Goal: Transaction & Acquisition: Purchase product/service

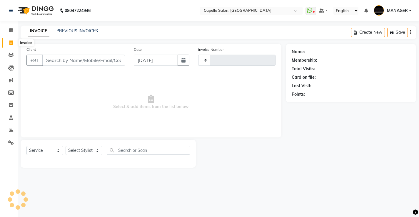
select select "service"
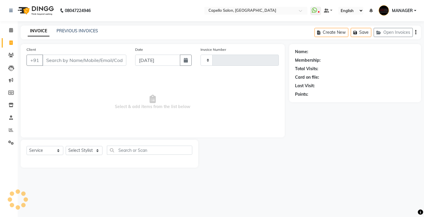
type input "4564"
select select "857"
type input "9993011213"
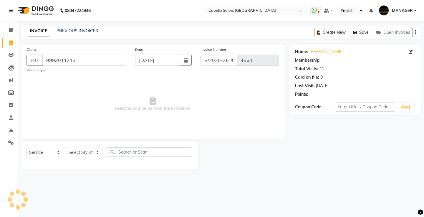
select select "1: Object"
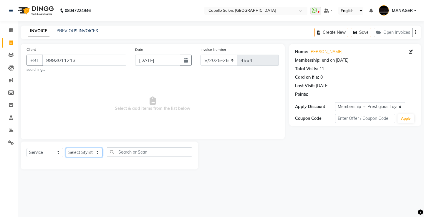
click at [76, 150] on select "Select Stylist ADMIN AKASH ANJALI [PERSON_NAME] [PERSON_NAME] MANAGER [PERSON_N…" at bounding box center [84, 152] width 37 height 9
select select "73635"
click at [66, 148] on select "Select Stylist ADMIN AKASH ANJALI [PERSON_NAME] [PERSON_NAME] MANAGER [PERSON_N…" at bounding box center [84, 152] width 37 height 9
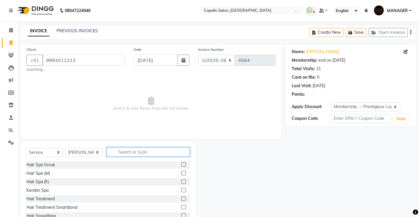
click at [121, 154] on input "text" at bounding box center [148, 152] width 83 height 9
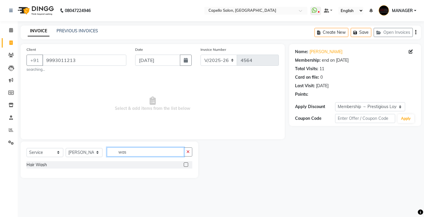
type input "was"
click at [187, 164] on label at bounding box center [186, 165] width 4 height 4
click at [187, 164] on input "checkbox" at bounding box center [186, 165] width 4 height 4
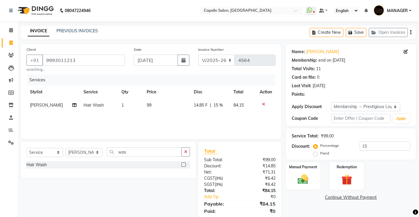
click at [185, 166] on label at bounding box center [184, 165] width 4 height 4
click at [185, 166] on input "checkbox" at bounding box center [184, 165] width 4 height 4
checkbox input "false"
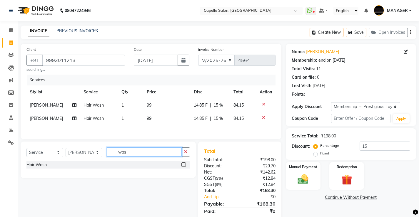
drag, startPoint x: 137, startPoint y: 154, endPoint x: 0, endPoint y: 146, distance: 136.8
click at [0, 146] on app-home "08047224946 Select Location × Capello Salon, Bilaspur WhatsApp Status ✕ Status:…" at bounding box center [209, 118] width 419 height 237
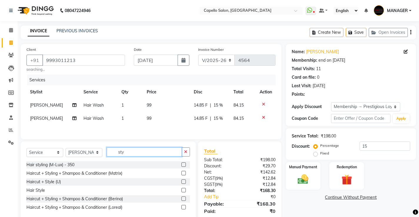
type input "sty"
click at [182, 190] on label at bounding box center [184, 190] width 4 height 4
click at [182, 190] on input "checkbox" at bounding box center [184, 191] width 4 height 4
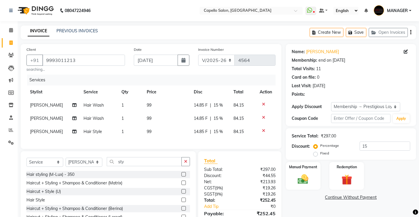
click at [182, 202] on label at bounding box center [184, 200] width 4 height 4
click at [182, 202] on input "checkbox" at bounding box center [184, 201] width 4 height 4
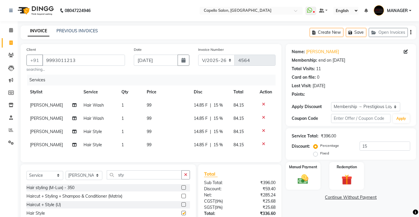
checkbox input "false"
click at [36, 143] on span "[PERSON_NAME]" at bounding box center [46, 144] width 33 height 5
select select "73635"
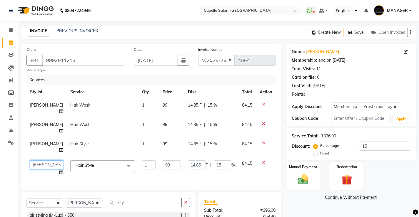
click at [36, 161] on select "[PERSON_NAME] [PERSON_NAME] [PERSON_NAME] MANAGER [PERSON_NAME] [PERSON_NAME] […" at bounding box center [46, 165] width 33 height 9
select select "23507"
click at [48, 119] on td "[PERSON_NAME]" at bounding box center [46, 127] width 40 height 19
select select "73635"
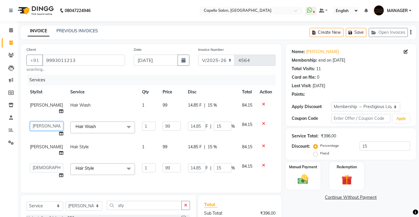
click at [47, 122] on select "[PERSON_NAME] [PERSON_NAME] [PERSON_NAME] MANAGER [PERSON_NAME] [PERSON_NAME] […" at bounding box center [46, 126] width 33 height 9
select select "23507"
click at [168, 107] on td "99" at bounding box center [171, 108] width 25 height 19
select select "73635"
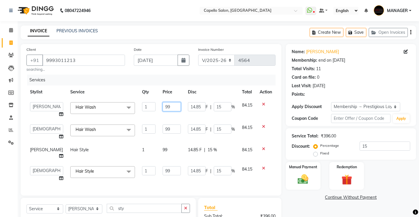
drag, startPoint x: 173, startPoint y: 105, endPoint x: 0, endPoint y: 121, distance: 173.5
click at [0, 121] on app-home "08047224946 Select Location × Capello Salon, Bilaspur WhatsApp Status ✕ Status:…" at bounding box center [209, 147] width 419 height 294
type input "300"
click at [161, 126] on td "99" at bounding box center [171, 132] width 25 height 22
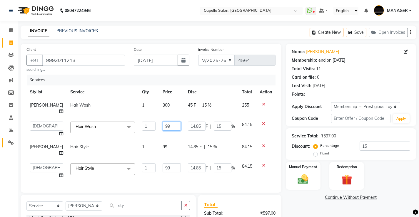
drag, startPoint x: 177, startPoint y: 122, endPoint x: 6, endPoint y: 141, distance: 172.0
click at [6, 141] on app-home "08047224946 Select Location × Capello Salon, Bilaspur WhatsApp Status ✕ Status:…" at bounding box center [209, 145] width 419 height 291
type input "300"
click at [158, 141] on tbody "[PERSON_NAME] Hair Wash 1 300 45 F | 15 % 255 ADMIN AKASH ANJALI [PERSON_NAME] …" at bounding box center [150, 141] width 249 height 84
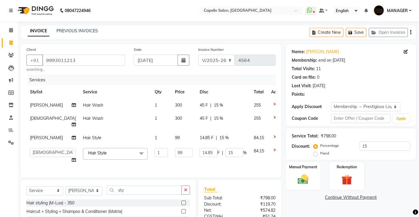
click at [172, 134] on td "99" at bounding box center [184, 138] width 25 height 13
select select "73635"
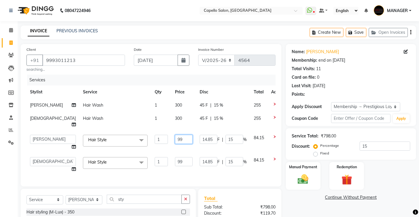
drag, startPoint x: 172, startPoint y: 133, endPoint x: 44, endPoint y: 140, distance: 127.6
click at [44, 140] on tr "ADMIN AKASH ANJALI [PERSON_NAME] [PERSON_NAME] MANAGER [PERSON_NAME] [PERSON_NA…" at bounding box center [156, 143] width 261 height 22
type input "200"
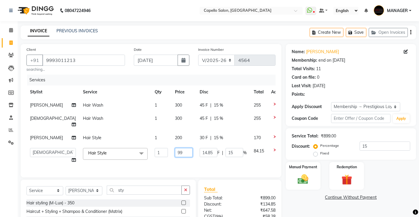
click at [172, 154] on td "99" at bounding box center [184, 156] width 25 height 22
drag, startPoint x: 170, startPoint y: 148, endPoint x: 0, endPoint y: 154, distance: 170.2
click at [0, 154] on app-home "08047224946 Select Location × Capello Salon, Bilaspur WhatsApp Status ✕ Status:…" at bounding box center [209, 137] width 419 height 275
type input "002"
drag, startPoint x: 179, startPoint y: 146, endPoint x: 74, endPoint y: 147, distance: 104.8
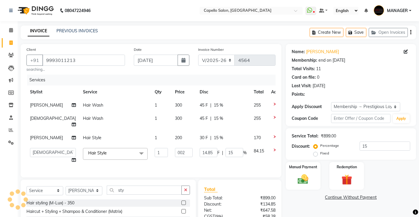
click at [74, 147] on tr "ADMIN AKASH ANJALI [PERSON_NAME] [PERSON_NAME] MANAGER [PERSON_NAME] [PERSON_NA…" at bounding box center [156, 156] width 261 height 22
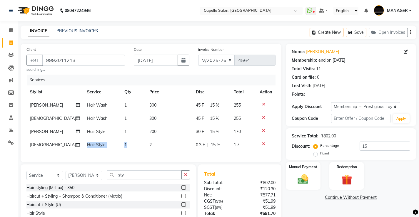
click at [137, 147] on td "1" at bounding box center [133, 145] width 25 height 13
select select "23507"
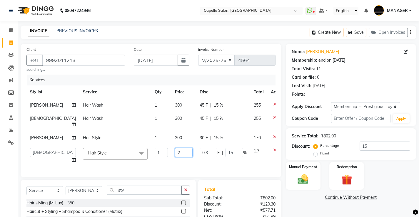
drag, startPoint x: 162, startPoint y: 148, endPoint x: 82, endPoint y: 150, distance: 80.1
click at [82, 150] on tr "ADMIN AKASH ANJALI [PERSON_NAME] [PERSON_NAME] MANAGER [PERSON_NAME] [PERSON_NA…" at bounding box center [156, 156] width 260 height 22
type input "200"
drag, startPoint x: 90, startPoint y: 153, endPoint x: 220, endPoint y: 132, distance: 132.0
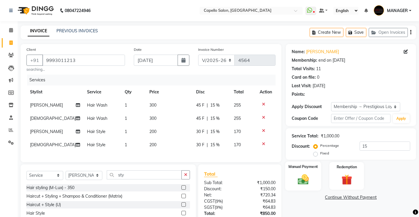
click at [306, 172] on div "Manual Payment" at bounding box center [303, 176] width 36 height 29
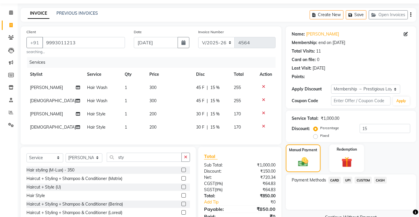
click at [350, 182] on span "UPI" at bounding box center [347, 180] width 9 height 7
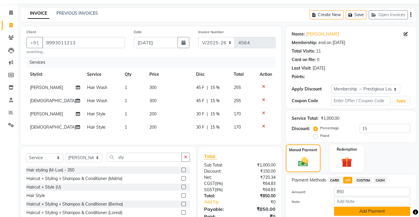
click at [342, 211] on button "Add Payment" at bounding box center [372, 211] width 76 height 9
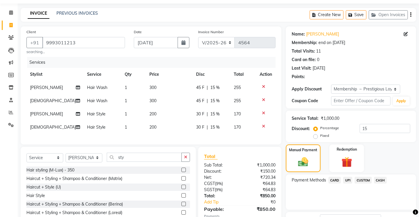
scroll to position [59, 0]
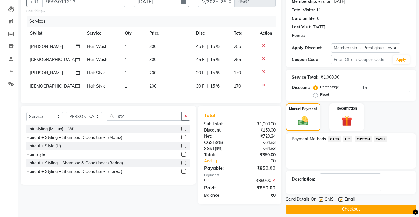
click at [343, 212] on button "Checkout" at bounding box center [351, 209] width 130 height 9
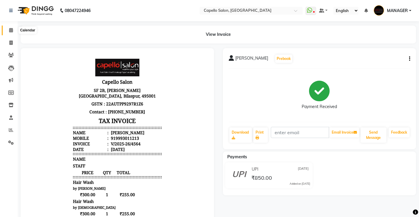
click at [15, 32] on span at bounding box center [11, 30] width 10 height 7
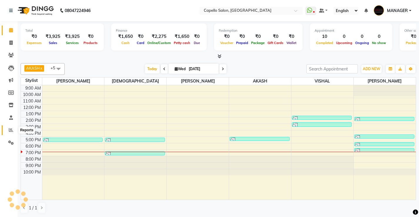
click at [11, 132] on icon at bounding box center [11, 130] width 4 height 4
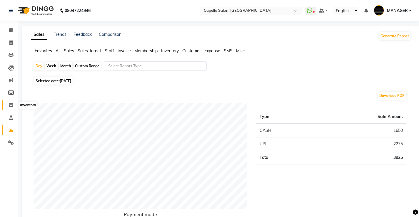
click at [10, 104] on icon at bounding box center [11, 105] width 5 height 4
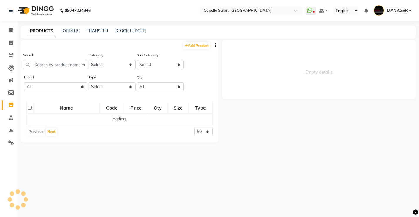
select select
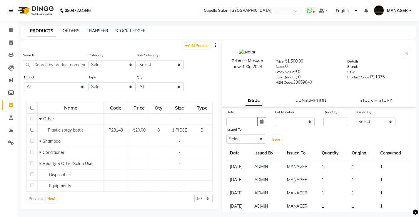
click at [73, 32] on link "ORDERS" at bounding box center [71, 30] width 17 height 5
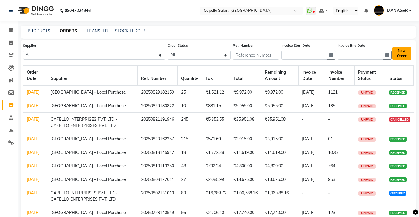
click at [397, 55] on button "New Order" at bounding box center [402, 54] width 19 height 14
select select "true"
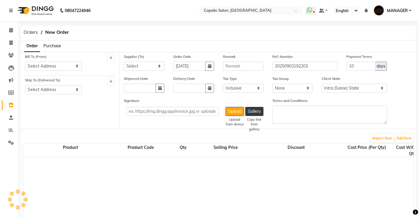
select select "1111"
click at [69, 66] on select "Select Address [GEOGRAPHIC_DATA] [GEOGRAPHIC_DATA]" at bounding box center [53, 66] width 57 height 9
select select "120"
click at [25, 62] on select "Select Address [GEOGRAPHIC_DATA] [GEOGRAPHIC_DATA]" at bounding box center [53, 66] width 57 height 9
click at [47, 89] on select "Select Address [GEOGRAPHIC_DATA] [GEOGRAPHIC_DATA]" at bounding box center [53, 89] width 57 height 9
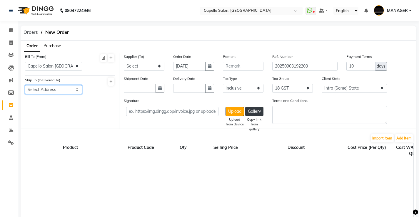
select select "121"
click at [25, 85] on select "Select Address [GEOGRAPHIC_DATA] [GEOGRAPHIC_DATA]" at bounding box center [53, 89] width 57 height 9
click at [150, 68] on select "Select CAPELLO INTERPRISES PVT. LTD - CAPELLO ENTERPRISES PVT. LTD. [GEOGRAPHIC…" at bounding box center [144, 66] width 41 height 9
select select "589"
click at [124, 62] on select "Select CAPELLO INTERPRISES PVT. LTD - CAPELLO ENTERPRISES PVT. LTD. [GEOGRAPHIC…" at bounding box center [144, 66] width 41 height 9
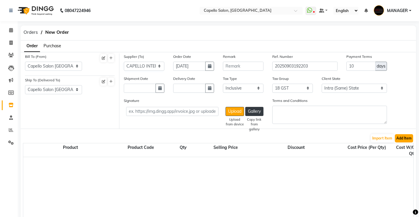
click at [405, 139] on button "Add Item" at bounding box center [404, 138] width 18 height 8
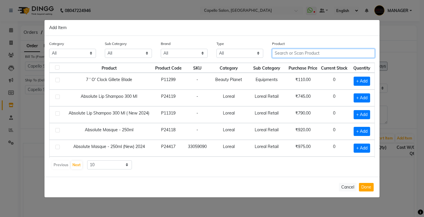
click at [307, 53] on input "text" at bounding box center [323, 53] width 103 height 9
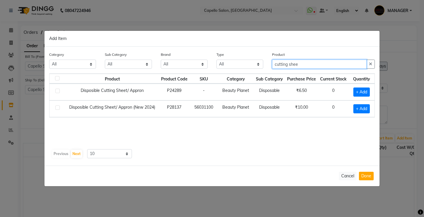
type input "cutting shee"
click at [370, 112] on div "+ Add" at bounding box center [361, 108] width 19 height 9
click at [366, 107] on span "+ Add" at bounding box center [361, 108] width 16 height 9
checkbox input "true"
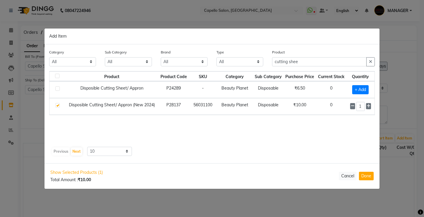
click at [365, 106] on div "1" at bounding box center [360, 106] width 21 height 9
drag, startPoint x: 362, startPoint y: 105, endPoint x: 317, endPoint y: 124, distance: 48.4
click at [317, 124] on div "Product Product Code SKU Category Sub Category Purchase Price Current Stock Qua…" at bounding box center [211, 108] width 325 height 74
type input "300"
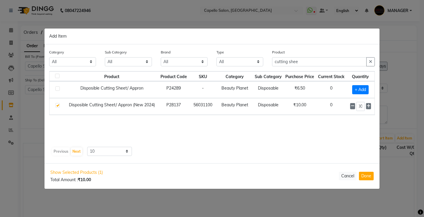
scroll to position [0, 0]
click at [232, 138] on div "Product Product Code SKU Category Sub Category Purchase Price Current Stock Qua…" at bounding box center [211, 108] width 325 height 74
drag, startPoint x: 311, startPoint y: 59, endPoint x: 152, endPoint y: 64, distance: 159.3
click at [152, 64] on div "Category All Keramelon Skin Makeup Personal Care Appliances [PERSON_NAME] Beaut…" at bounding box center [212, 60] width 334 height 22
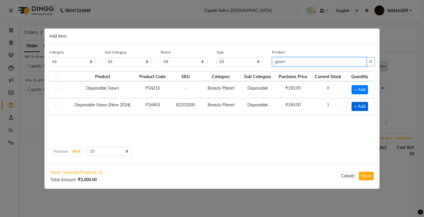
type input "gawn"
click at [359, 104] on span "+ Add" at bounding box center [359, 106] width 16 height 9
checkbox input "true"
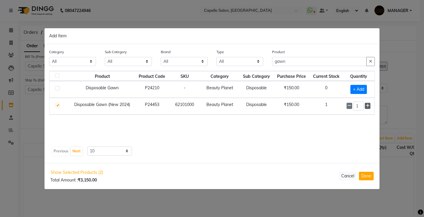
click at [367, 106] on icon at bounding box center [367, 106] width 4 height 4
type input "4"
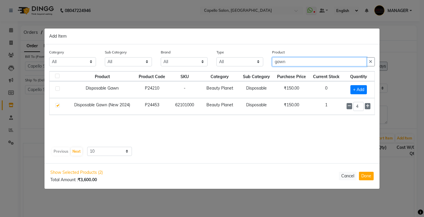
drag, startPoint x: 322, startPoint y: 60, endPoint x: 206, endPoint y: 68, distance: 116.5
click at [206, 68] on div "Category All Keramelon Skin Makeup Personal Care Appliances [PERSON_NAME] Beaut…" at bounding box center [212, 60] width 334 height 22
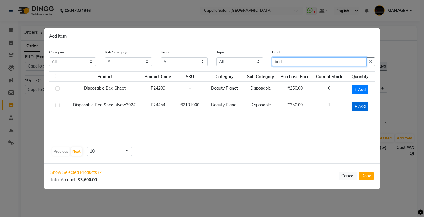
type input "bed"
click at [361, 107] on span "+ Add" at bounding box center [360, 106] width 16 height 9
checkbox input "true"
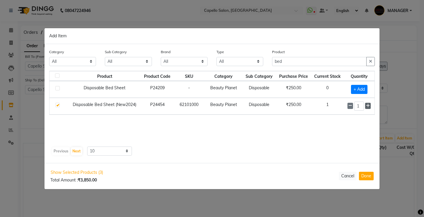
click at [368, 107] on icon at bounding box center [368, 106] width 4 height 4
type input "2"
drag, startPoint x: 302, startPoint y: 60, endPoint x: 169, endPoint y: 68, distance: 132.9
click at [169, 68] on div "Category All Keramelon Skin Makeup Personal Care Appliances [PERSON_NAME] Beaut…" at bounding box center [212, 60] width 334 height 22
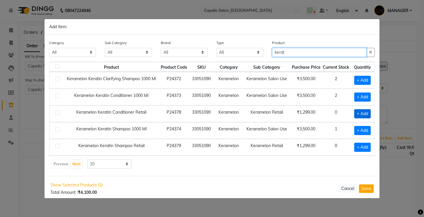
type input "kerat"
click at [356, 114] on span "+ Add" at bounding box center [362, 113] width 16 height 9
checkbox input "true"
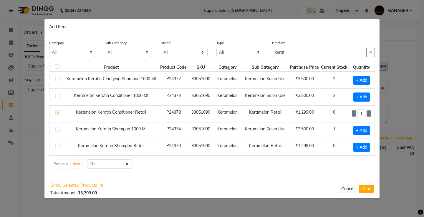
scroll to position [0, 6]
click at [367, 113] on icon at bounding box center [369, 114] width 4 height 4
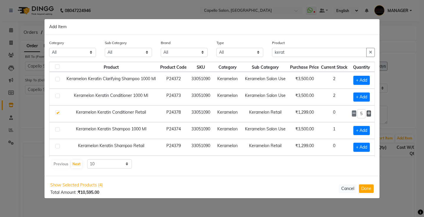
click at [367, 113] on icon at bounding box center [369, 114] width 4 height 4
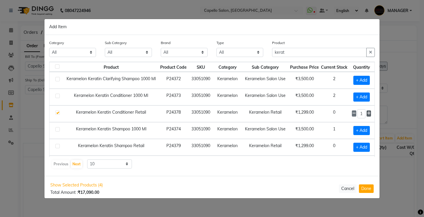
click at [367, 113] on icon at bounding box center [369, 114] width 4 height 4
click at [352, 113] on icon at bounding box center [354, 114] width 4 height 4
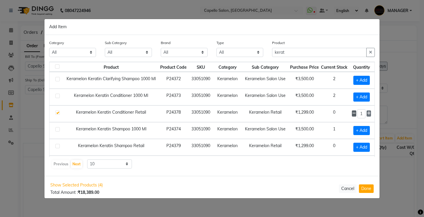
click at [352, 113] on icon at bounding box center [354, 114] width 4 height 4
click at [367, 113] on icon at bounding box center [369, 114] width 4 height 4
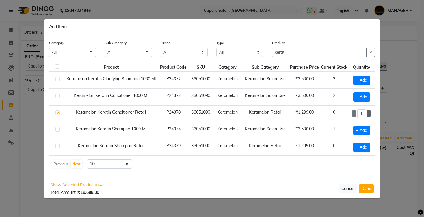
click at [367, 113] on icon at bounding box center [369, 114] width 4 height 4
type input "15"
click at [354, 144] on span "+ Add" at bounding box center [361, 147] width 16 height 9
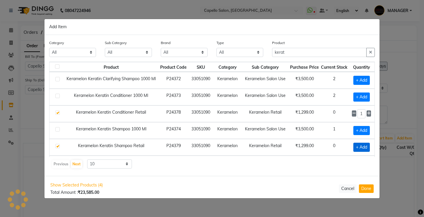
checkbox input "true"
click at [367, 148] on icon at bounding box center [369, 147] width 4 height 4
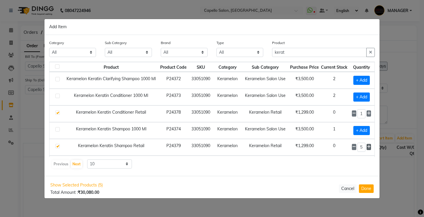
click at [367, 148] on icon at bounding box center [369, 147] width 4 height 4
click at [364, 148] on div "9" at bounding box center [361, 147] width 19 height 9
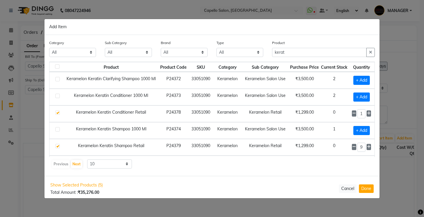
scroll to position [4, 6]
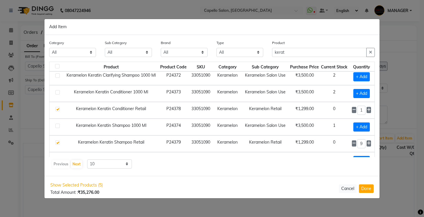
click at [364, 148] on div "9" at bounding box center [361, 143] width 19 height 9
click at [367, 142] on icon at bounding box center [369, 144] width 4 height 4
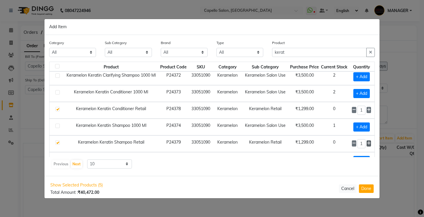
click at [367, 142] on icon at bounding box center [369, 144] width 4 height 4
type input "15"
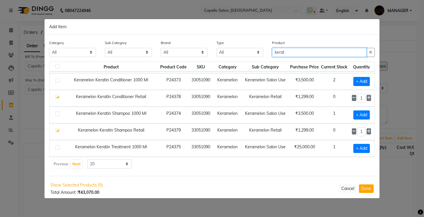
drag, startPoint x: 304, startPoint y: 51, endPoint x: 203, endPoint y: 61, distance: 100.8
click at [203, 61] on div "Category All Keramelon Skin Makeup Personal Care Appliances [PERSON_NAME] Beaut…" at bounding box center [212, 51] width 334 height 22
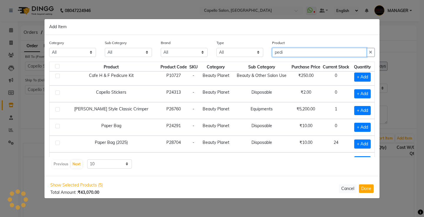
scroll to position [0, 0]
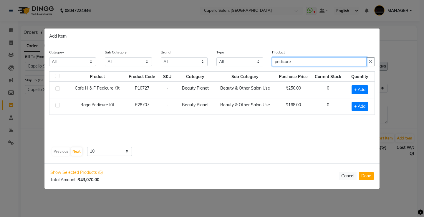
drag, startPoint x: 327, startPoint y: 64, endPoint x: 200, endPoint y: 57, distance: 127.9
click at [200, 57] on div "Category All Keramelon Skin Makeup Personal Care Appliances [PERSON_NAME] Beaut…" at bounding box center [212, 60] width 334 height 22
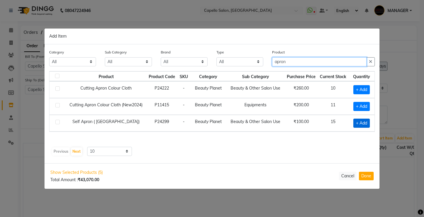
type input "apron"
click at [358, 123] on span "+ Add" at bounding box center [361, 123] width 16 height 9
checkbox input "true"
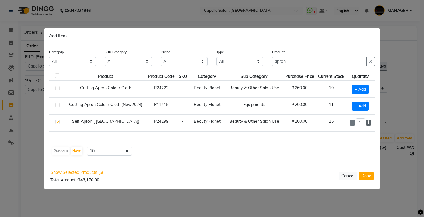
click at [366, 122] on span at bounding box center [368, 123] width 5 height 6
type input "2"
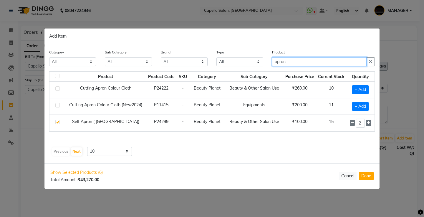
drag, startPoint x: 318, startPoint y: 63, endPoint x: 172, endPoint y: 76, distance: 146.5
click at [181, 74] on div "Category All Keramelon Skin Makeup Personal Care Appliances [PERSON_NAME] Beaut…" at bounding box center [211, 103] width 335 height 119
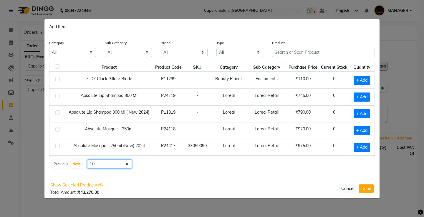
click at [89, 162] on select "10 50 100" at bounding box center [109, 164] width 45 height 9
select select "100"
click at [87, 160] on select "10 50 100" at bounding box center [109, 164] width 45 height 9
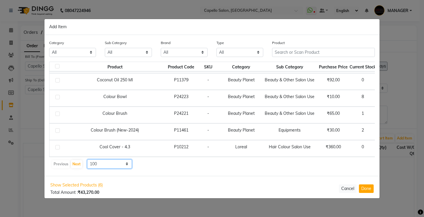
scroll to position [1597, 0]
click at [76, 164] on button "Next" at bounding box center [76, 164] width 11 height 8
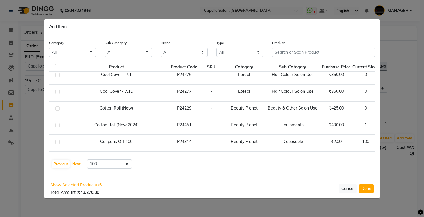
scroll to position [0, 0]
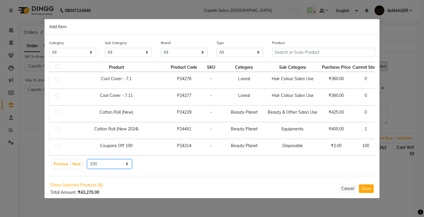
click at [110, 162] on select "10 50 100" at bounding box center [109, 164] width 45 height 9
click at [87, 160] on select "10 50 100" at bounding box center [109, 164] width 45 height 9
click at [75, 167] on button "Next" at bounding box center [76, 164] width 11 height 8
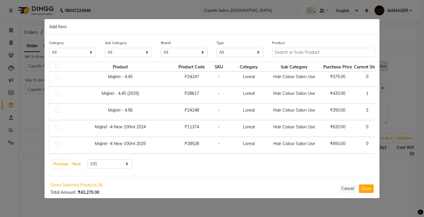
scroll to position [1597, 0]
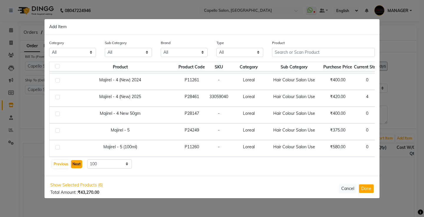
click at [78, 166] on button "Next" at bounding box center [76, 164] width 11 height 8
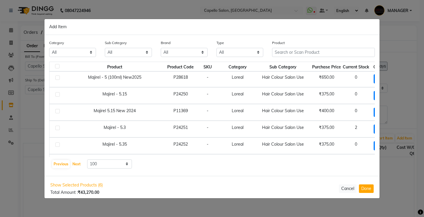
scroll to position [0, 0]
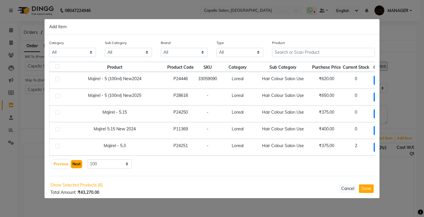
click at [79, 164] on button "Next" at bounding box center [76, 164] width 11 height 8
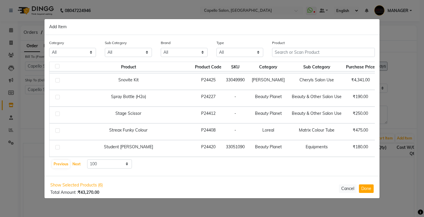
scroll to position [1597, 0]
click at [80, 166] on button "Next" at bounding box center [76, 164] width 11 height 8
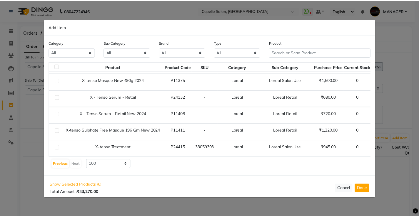
scroll to position [741, 0]
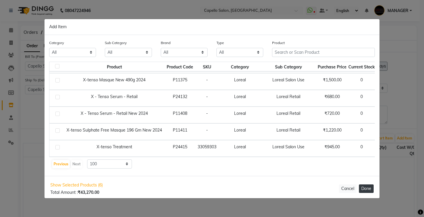
click at [368, 188] on button "Done" at bounding box center [366, 189] width 15 height 9
select select "1111"
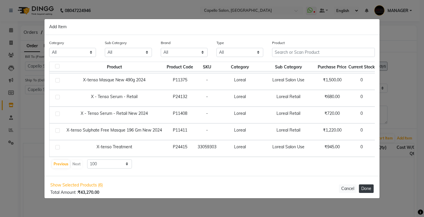
select select "1111"
select select "1140"
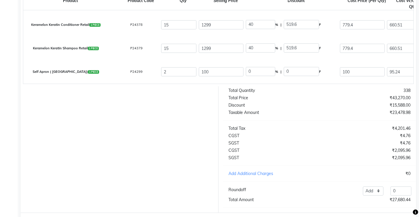
scroll to position [177, 0]
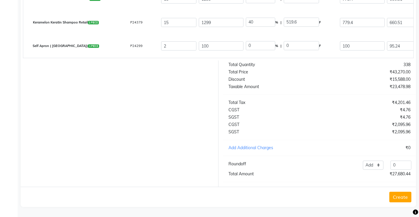
click at [398, 201] on button "Create" at bounding box center [401, 197] width 22 height 11
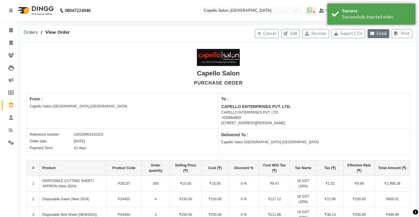
click at [382, 34] on button "Email" at bounding box center [379, 33] width 22 height 9
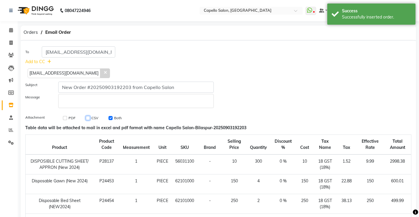
click at [87, 118] on input "checkbox" at bounding box center [88, 118] width 4 height 4
checkbox input "true"
checkbox input "false"
click at [100, 73] on span at bounding box center [105, 74] width 10 height 10
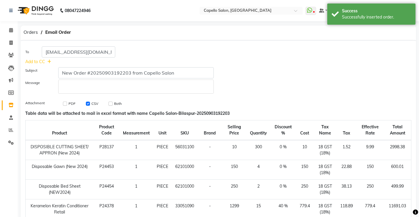
click at [79, 89] on p "Rich Text Editor, main" at bounding box center [136, 87] width 150 height 6
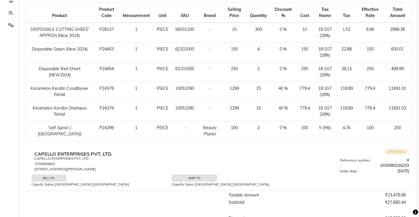
scroll to position [194, 0]
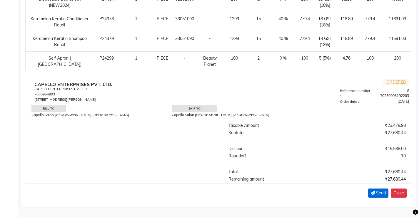
click at [382, 197] on button "Send" at bounding box center [378, 193] width 20 height 9
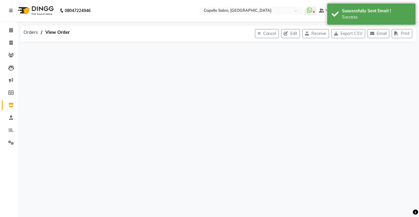
scroll to position [0, 0]
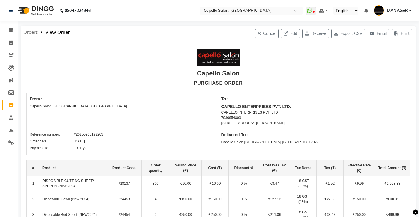
click at [31, 31] on span "Orders" at bounding box center [31, 32] width 20 height 11
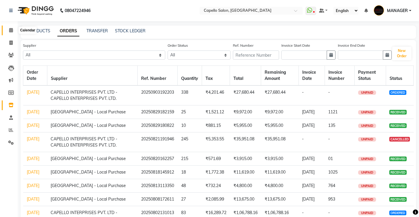
click at [10, 30] on icon at bounding box center [11, 30] width 4 height 4
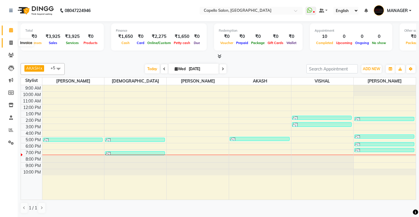
click at [13, 43] on icon at bounding box center [10, 43] width 3 height 4
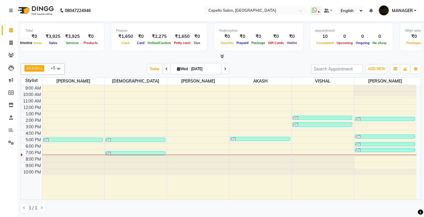
select select "service"
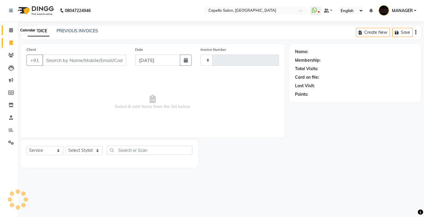
click at [11, 30] on icon at bounding box center [11, 30] width 4 height 4
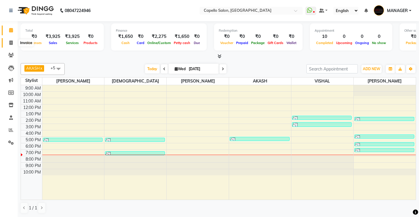
drag, startPoint x: 12, startPoint y: 42, endPoint x: 12, endPoint y: 31, distance: 11.2
click at [12, 42] on icon at bounding box center [10, 43] width 3 height 4
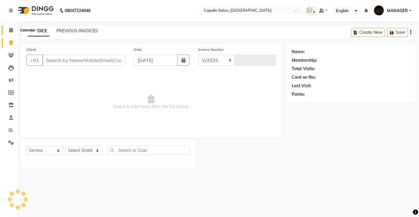
click at [12, 31] on icon at bounding box center [11, 30] width 4 height 4
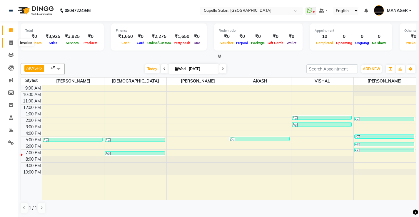
click at [11, 43] on icon at bounding box center [10, 43] width 3 height 4
select select "service"
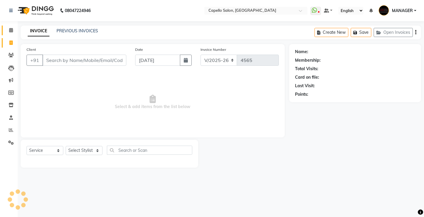
click at [12, 31] on icon at bounding box center [11, 30] width 4 height 4
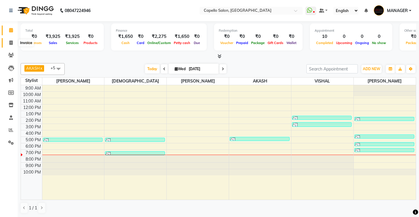
click at [11, 44] on icon at bounding box center [10, 43] width 3 height 4
select select "service"
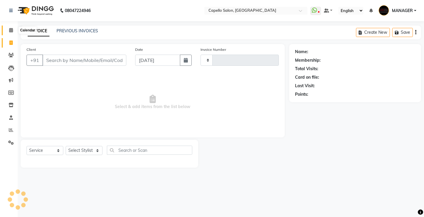
click at [12, 31] on icon at bounding box center [11, 30] width 4 height 4
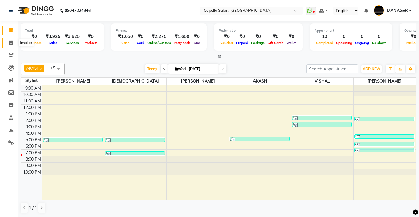
click at [13, 42] on icon at bounding box center [10, 43] width 3 height 4
select select "service"
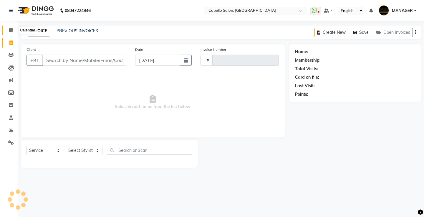
click at [11, 30] on icon at bounding box center [11, 30] width 4 height 4
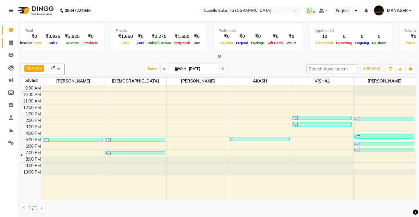
drag, startPoint x: 10, startPoint y: 44, endPoint x: 10, endPoint y: 31, distance: 12.9
click at [10, 44] on icon at bounding box center [10, 43] width 3 height 4
select select "service"
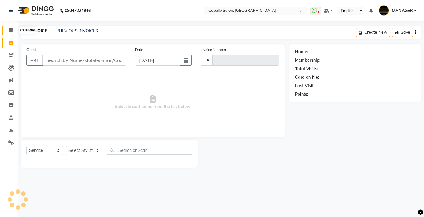
click at [10, 29] on icon at bounding box center [11, 30] width 4 height 4
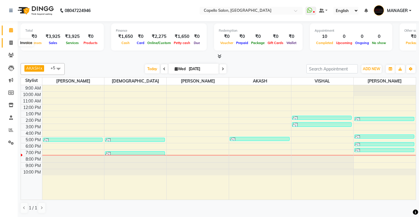
click at [10, 41] on icon at bounding box center [10, 43] width 3 height 4
select select "service"
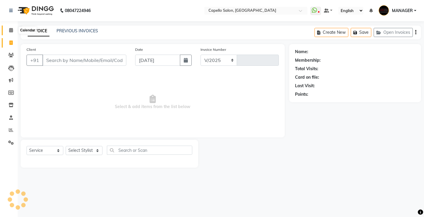
select select "857"
type input "4565"
click at [90, 152] on select "Select Stylist ADMIN AKASH ANJALI [PERSON_NAME] [PERSON_NAME] MANAGER [PERSON_N…" at bounding box center [84, 150] width 37 height 9
click at [123, 62] on input "Client" at bounding box center [84, 60] width 84 height 11
click at [74, 151] on select "Select Stylist ADMIN AKASH ANJALI [PERSON_NAME] [PERSON_NAME] MANAGER [PERSON_N…" at bounding box center [84, 150] width 37 height 9
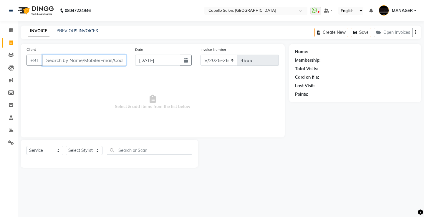
click at [47, 62] on input "Client" at bounding box center [84, 60] width 84 height 11
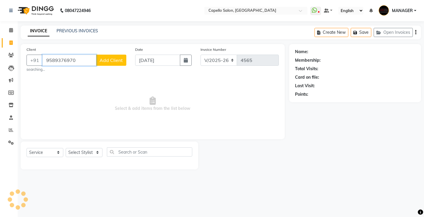
type input "9589376970"
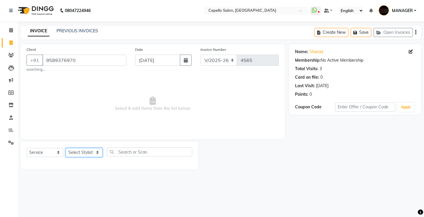
click at [84, 155] on select "Select Stylist ADMIN AKASH ANJALI [PERSON_NAME] [PERSON_NAME] MANAGER [PERSON_N…" at bounding box center [84, 152] width 37 height 9
select select "23507"
click at [66, 148] on select "Select Stylist ADMIN AKASH ANJALI [PERSON_NAME] [PERSON_NAME] MANAGER [PERSON_N…" at bounding box center [84, 152] width 37 height 9
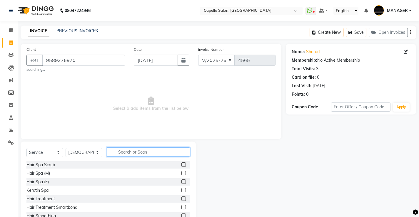
click at [128, 152] on input "text" at bounding box center [148, 152] width 83 height 9
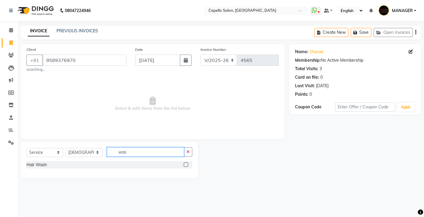
type input "was"
click at [187, 165] on label at bounding box center [186, 165] width 4 height 4
click at [187, 165] on input "checkbox" at bounding box center [186, 165] width 4 height 4
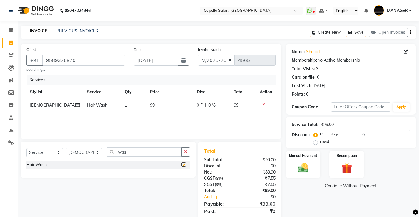
checkbox input "false"
click at [155, 110] on td "99" at bounding box center [170, 105] width 47 height 13
select select "23507"
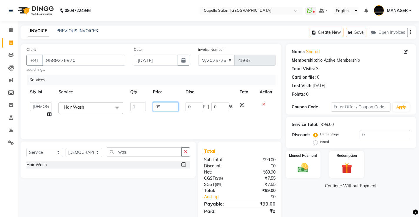
drag, startPoint x: 162, startPoint y: 106, endPoint x: 0, endPoint y: 117, distance: 161.9
click at [0, 116] on app-home "08047224946 Select Location × Capello Salon, Bilaspur WhatsApp Status ✕ Status:…" at bounding box center [209, 118] width 419 height 237
type input "200"
drag, startPoint x: 117, startPoint y: 111, endPoint x: 125, endPoint y: 115, distance: 9.7
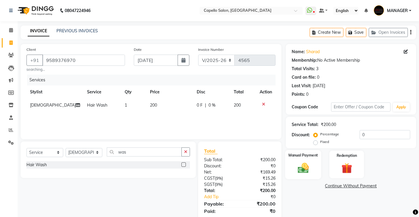
click at [308, 165] on img at bounding box center [303, 168] width 18 height 13
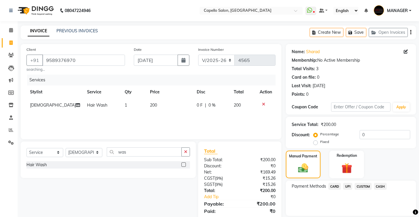
scroll to position [20, 0]
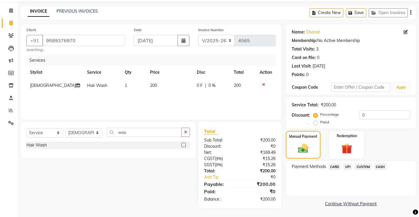
drag, startPoint x: 384, startPoint y: 167, endPoint x: 382, endPoint y: 173, distance: 6.1
click at [384, 167] on span "CASH" at bounding box center [380, 167] width 13 height 7
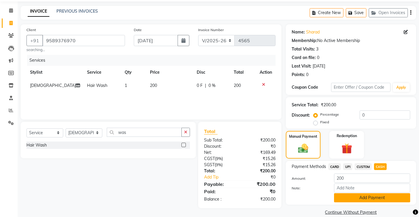
click at [374, 198] on button "Add Payment" at bounding box center [372, 198] width 76 height 9
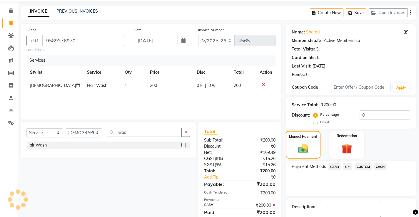
scroll to position [53, 0]
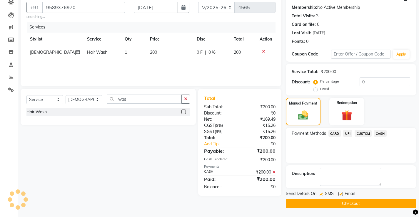
click at [374, 204] on button "Checkout" at bounding box center [351, 204] width 130 height 9
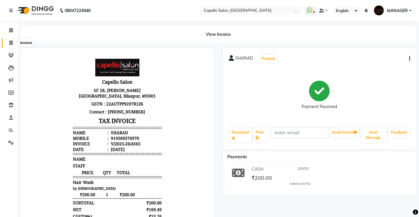
click at [14, 41] on span at bounding box center [11, 43] width 10 height 7
select select "service"
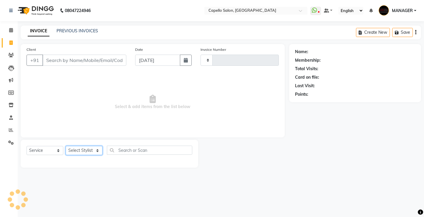
type input "4566"
click at [92, 148] on select "Select Stylist" at bounding box center [84, 150] width 37 height 9
select select "857"
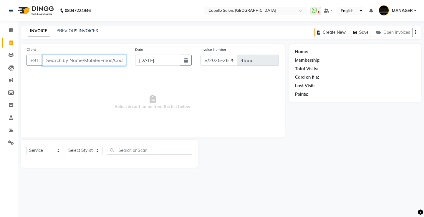
click at [114, 66] on input "Client" at bounding box center [84, 60] width 84 height 11
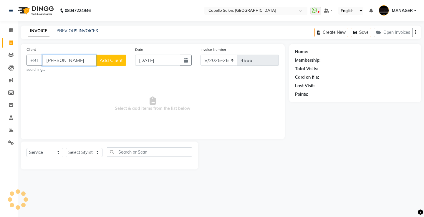
type input "[PERSON_NAME]"
click at [88, 152] on select "Select Stylist ADMIN AKASH ANJALI [PERSON_NAME] [PERSON_NAME] MANAGER [PERSON_N…" at bounding box center [84, 152] width 37 height 9
select select "26586"
click at [66, 148] on select "Select Stylist ADMIN AKASH ANJALI [PERSON_NAME] [PERSON_NAME] MANAGER [PERSON_N…" at bounding box center [84, 152] width 37 height 9
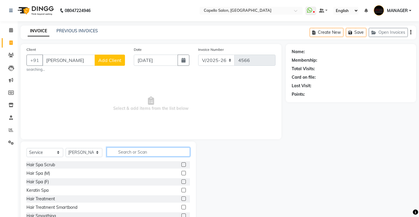
click at [149, 149] on input "text" at bounding box center [148, 152] width 83 height 9
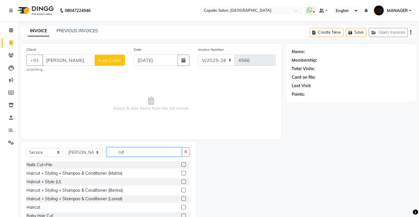
type input "cut"
click at [182, 207] on label at bounding box center [184, 207] width 4 height 4
click at [182, 207] on input "checkbox" at bounding box center [184, 208] width 4 height 4
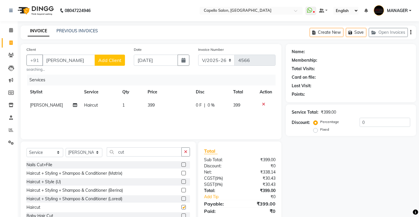
checkbox input "false"
click at [150, 107] on span "399" at bounding box center [151, 105] width 7 height 5
select select "26586"
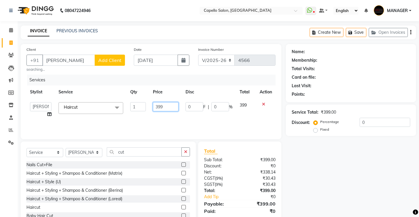
drag, startPoint x: 171, startPoint y: 105, endPoint x: 0, endPoint y: 109, distance: 170.7
click at [0, 109] on app-home "08047224946 Select Location × Capello Salon, Bilaspur WhatsApp Status ✕ Status:…" at bounding box center [209, 118] width 419 height 237
type input "100"
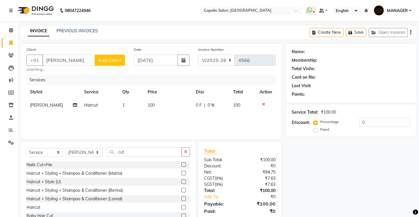
click at [375, 190] on div "Name: Membership: Total Visits: Card on file: Last Visit: Points: Service Total…" at bounding box center [353, 136] width 135 height 185
drag, startPoint x: 73, startPoint y: 62, endPoint x: 0, endPoint y: 58, distance: 72.8
click at [0, 58] on app-home "08047224946 Select Location × Capello Salon, Bilaspur WhatsApp Status ✕ Status:…" at bounding box center [209, 118] width 419 height 237
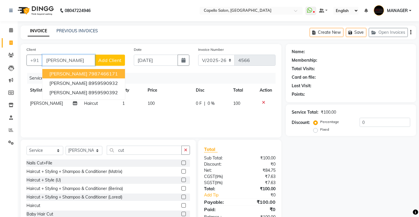
click at [89, 74] on ngb-highlight "7987466171" at bounding box center [103, 74] width 29 height 6
type input "7987466171"
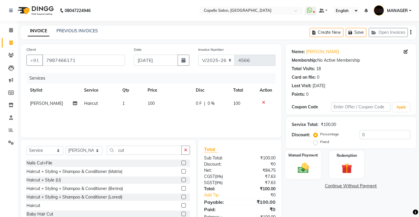
click at [311, 170] on img at bounding box center [303, 168] width 18 height 13
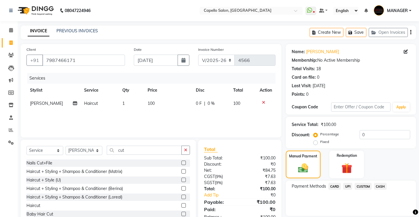
scroll to position [20, 0]
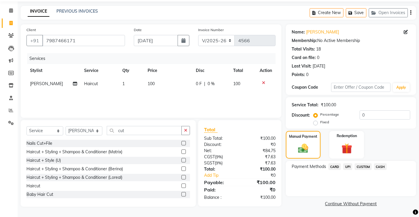
drag, startPoint x: 351, startPoint y: 166, endPoint x: 351, endPoint y: 173, distance: 7.4
click at [350, 166] on span "UPI" at bounding box center [347, 167] width 9 height 7
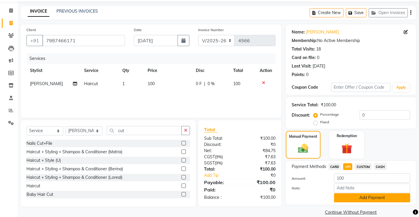
click at [349, 201] on button "Add Payment" at bounding box center [372, 198] width 76 height 9
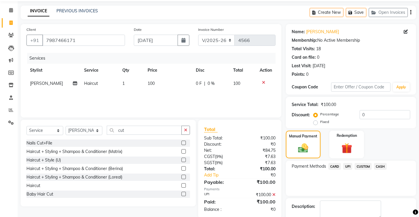
scroll to position [53, 0]
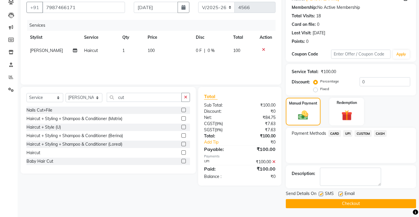
click at [308, 205] on button "Checkout" at bounding box center [351, 204] width 130 height 9
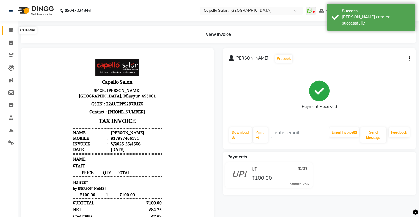
click at [12, 31] on icon at bounding box center [11, 30] width 4 height 4
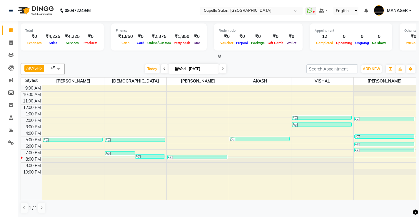
drag, startPoint x: 263, startPoint y: 93, endPoint x: 242, endPoint y: 229, distance: 137.5
drag, startPoint x: 242, startPoint y: 229, endPoint x: 263, endPoint y: 62, distance: 168.7
click at [263, 62] on div "AKASH x [PERSON_NAME] x [PERSON_NAME][DEMOGRAPHIC_DATA] x VISHAL x +5 Select Al…" at bounding box center [219, 138] width 396 height 155
click at [11, 40] on span at bounding box center [11, 43] width 10 height 7
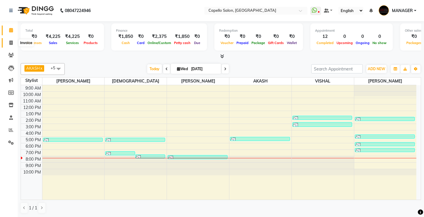
select select "service"
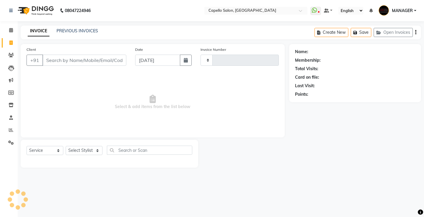
type input "4567"
select select "857"
click at [84, 155] on select "Select Stylist ADMIN AKASH ANJALI [PERSON_NAME] [PERSON_NAME] MANAGER [PERSON_N…" at bounding box center [84, 150] width 37 height 9
select select "62887"
click at [66, 146] on select "Select Stylist ADMIN AKASH ANJALI [PERSON_NAME] [PERSON_NAME] MANAGER [PERSON_N…" at bounding box center [84, 150] width 37 height 9
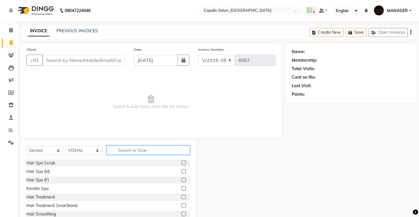
click at [155, 148] on input "text" at bounding box center [148, 150] width 83 height 9
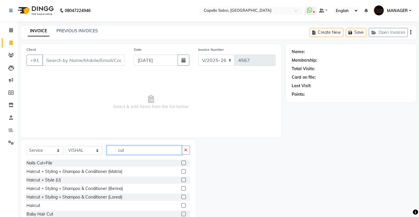
type input "cut"
click at [182, 204] on label at bounding box center [184, 206] width 4 height 4
click at [182, 204] on input "checkbox" at bounding box center [184, 206] width 4 height 4
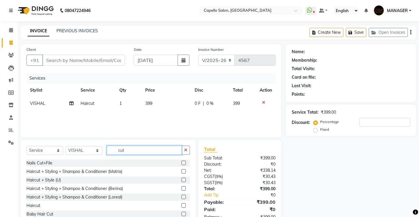
checkbox input "false"
drag, startPoint x: 146, startPoint y: 153, endPoint x: 0, endPoint y: 142, distance: 146.7
click at [0, 142] on app-home "08047224946 Select Location × Capello Salon, Bilaspur WhatsApp Status ✕ Status:…" at bounding box center [209, 118] width 419 height 236
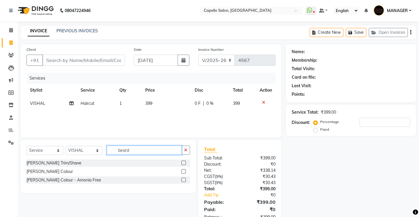
type input "beard"
click at [184, 162] on label at bounding box center [184, 163] width 4 height 4
click at [184, 162] on input "checkbox" at bounding box center [184, 164] width 4 height 4
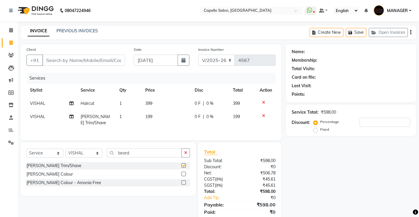
checkbox input "false"
click at [150, 106] on span "399" at bounding box center [148, 103] width 7 height 5
select select "62887"
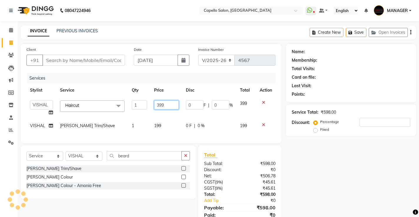
drag, startPoint x: 173, startPoint y: 108, endPoint x: 115, endPoint y: 112, distance: 57.8
click at [116, 112] on tr "ADMIN AKASH ANJALI [PERSON_NAME] [PERSON_NAME] MANAGER [PERSON_NAME] [PERSON_NA…" at bounding box center [150, 108] width 249 height 22
type input "300"
click at [165, 119] on tbody "ADMIN AKASH ANJALI [PERSON_NAME] [PERSON_NAME] MANAGER [PERSON_NAME] [PERSON_NA…" at bounding box center [150, 115] width 249 height 36
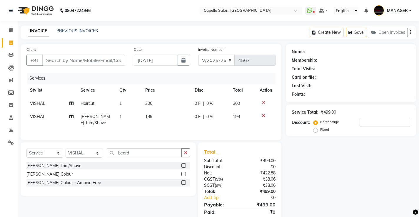
click at [167, 115] on td "199" at bounding box center [166, 119] width 49 height 19
select select "62887"
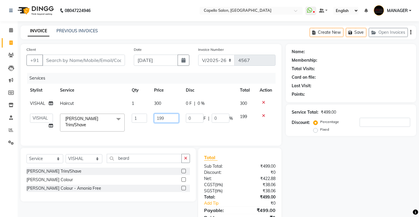
drag, startPoint x: 173, startPoint y: 118, endPoint x: 48, endPoint y: 123, distance: 125.7
click at [48, 123] on tr "ADMIN AKASH ANJALI [PERSON_NAME] [PERSON_NAME] MANAGER [PERSON_NAME] [PERSON_NA…" at bounding box center [150, 122] width 249 height 25
type input "2000"
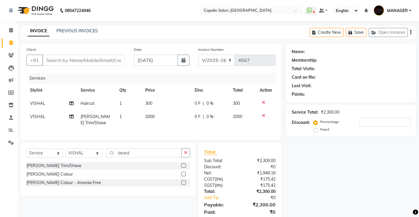
click at [47, 123] on td "VISHAL" at bounding box center [51, 119] width 51 height 19
select select "62887"
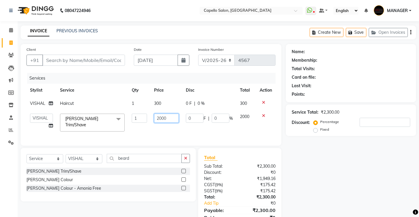
click at [177, 120] on input "2000" at bounding box center [166, 118] width 25 height 9
type input "200"
click at [177, 120] on input "200" at bounding box center [166, 118] width 25 height 9
click at [90, 63] on input "Client" at bounding box center [83, 60] width 83 height 11
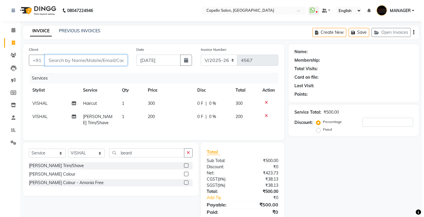
scroll to position [25, 0]
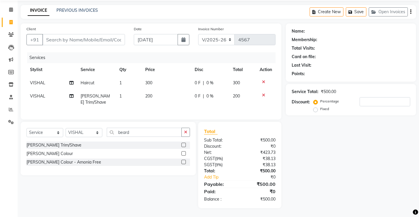
click at [86, 41] on div "Client +91" at bounding box center [75, 38] width 107 height 24
click at [99, 34] on input "Client" at bounding box center [83, 39] width 83 height 11
type input "9"
type input "0"
type input "9174999444"
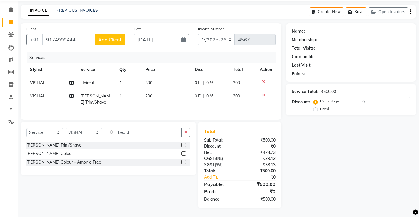
click at [99, 37] on span "Add Client" at bounding box center [109, 40] width 23 height 6
select select "7"
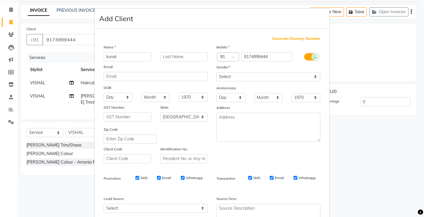
type input "kunal"
click at [163, 56] on input "text" at bounding box center [184, 56] width 48 height 9
type input "singh"
click at [222, 78] on select "Select [DEMOGRAPHIC_DATA] [DEMOGRAPHIC_DATA] Other Prefer Not To Say" at bounding box center [268, 76] width 104 height 9
select select "[DEMOGRAPHIC_DATA]"
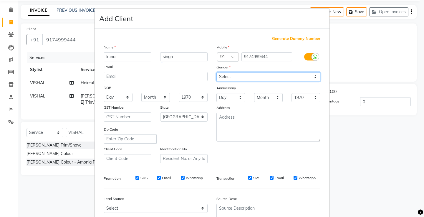
click at [216, 72] on select "Select [DEMOGRAPHIC_DATA] [DEMOGRAPHIC_DATA] Other Prefer Not To Say" at bounding box center [268, 76] width 104 height 9
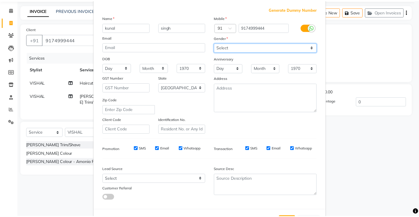
scroll to position [54, 0]
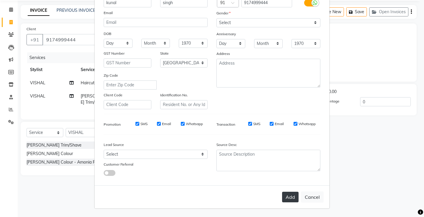
click at [287, 202] on button "Add" at bounding box center [290, 197] width 16 height 11
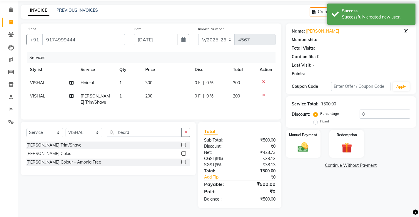
click at [313, 155] on div "Name: [PERSON_NAME] Membership: Total Visits: Card on file: 0 Last Visit: - Poi…" at bounding box center [353, 116] width 135 height 185
click at [313, 143] on div "Manual Payment" at bounding box center [303, 144] width 36 height 29
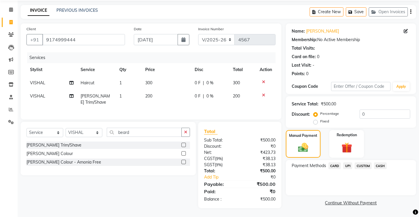
click at [350, 163] on span "UPI" at bounding box center [347, 166] width 9 height 7
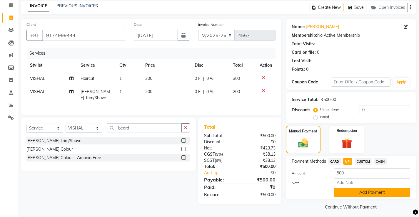
click at [354, 192] on button "Add Payment" at bounding box center [372, 192] width 76 height 9
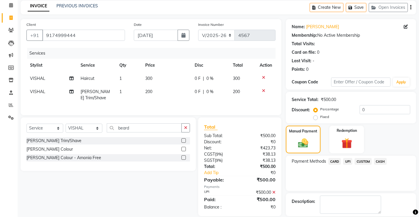
scroll to position [53, 0]
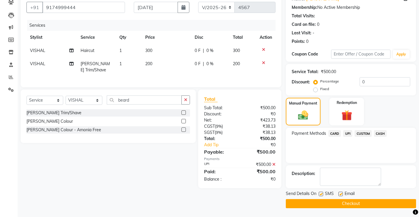
click at [369, 206] on button "Checkout" at bounding box center [351, 204] width 130 height 9
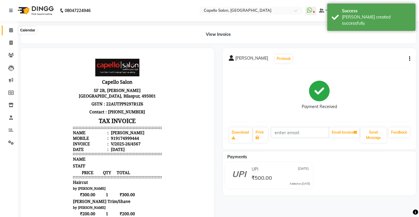
click at [10, 32] on icon at bounding box center [11, 30] width 4 height 4
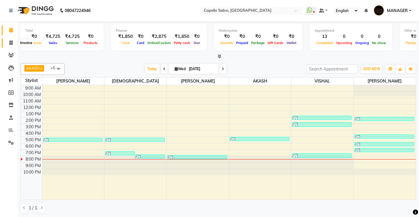
click at [12, 43] on icon at bounding box center [10, 43] width 3 height 4
select select "service"
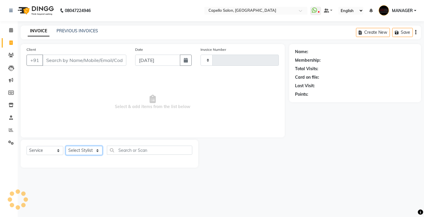
click at [80, 151] on select "Select Stylist" at bounding box center [84, 150] width 37 height 9
type input "4568"
select select "857"
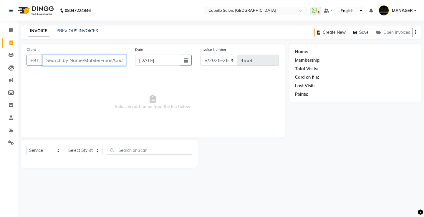
click at [119, 58] on input "Client" at bounding box center [84, 60] width 84 height 11
type input "8770652266"
click at [119, 58] on span "Add Client" at bounding box center [110, 60] width 23 height 6
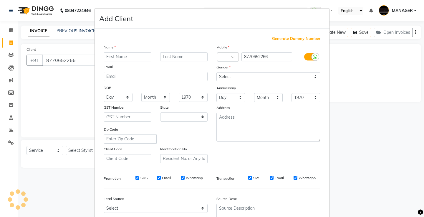
select select "7"
type input "[PERSON_NAME]"
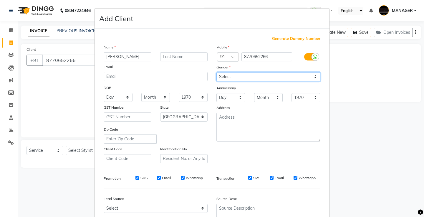
drag, startPoint x: 252, startPoint y: 76, endPoint x: 252, endPoint y: 79, distance: 3.5
click at [252, 75] on select "Select [DEMOGRAPHIC_DATA] [DEMOGRAPHIC_DATA] Other Prefer Not To Say" at bounding box center [268, 76] width 104 height 9
select select "[DEMOGRAPHIC_DATA]"
click at [216, 72] on select "Select [DEMOGRAPHIC_DATA] [DEMOGRAPHIC_DATA] Other Prefer Not To Say" at bounding box center [268, 76] width 104 height 9
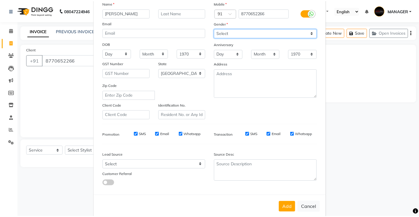
scroll to position [54, 0]
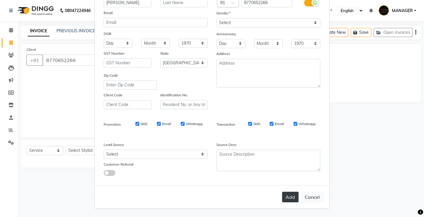
click at [287, 199] on button "Add" at bounding box center [290, 197] width 16 height 11
select select
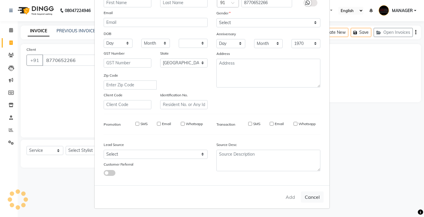
select select "null"
select select
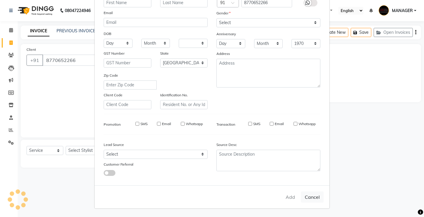
checkbox input "false"
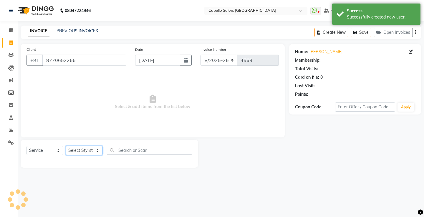
click at [91, 149] on select "Select Stylist ADMIN AKASH ANJALI [PERSON_NAME] [PERSON_NAME] MANAGER [PERSON_N…" at bounding box center [84, 150] width 37 height 9
select select "23507"
click at [66, 146] on select "Select Stylist ADMIN AKASH ANJALI [PERSON_NAME] [PERSON_NAME] MANAGER [PERSON_N…" at bounding box center [84, 150] width 37 height 9
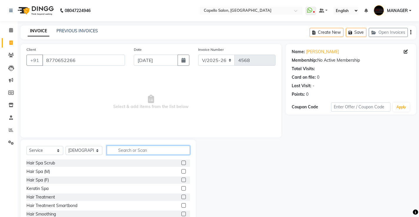
click at [123, 152] on input "text" at bounding box center [148, 150] width 83 height 9
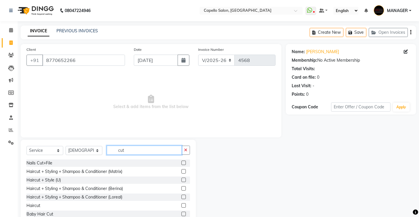
type input "cut"
click at [182, 205] on label at bounding box center [184, 206] width 4 height 4
click at [182, 205] on input "checkbox" at bounding box center [184, 206] width 4 height 4
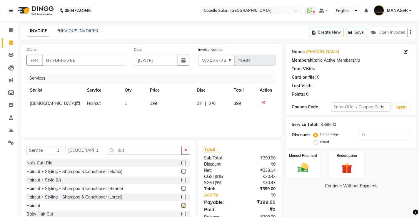
checkbox input "false"
drag, startPoint x: 144, startPoint y: 152, endPoint x: 60, endPoint y: 150, distance: 84.5
click at [60, 150] on div "Select Service Product Membership Package Voucher Prepaid Gift Card Select Styl…" at bounding box center [108, 153] width 164 height 14
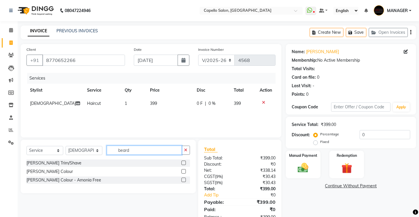
type input "beard"
click at [150, 103] on span "399" at bounding box center [153, 103] width 7 height 5
select select "23507"
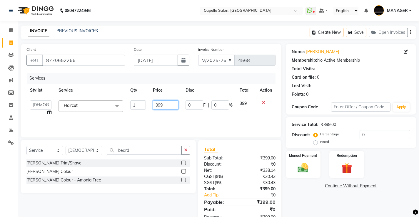
drag, startPoint x: 165, startPoint y: 104, endPoint x: 23, endPoint y: 139, distance: 145.7
click at [26, 139] on div "Client [PHONE_NUMBER] Date [DATE] Invoice Number V/2025 V/[PHONE_NUMBER] Servic…" at bounding box center [151, 135] width 270 height 182
type input "500"
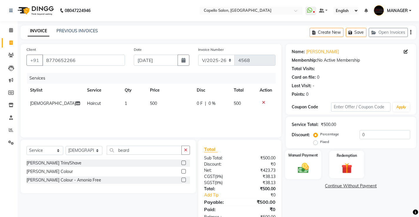
drag, startPoint x: 296, startPoint y: 169, endPoint x: 301, endPoint y: 170, distance: 5.3
click at [296, 169] on img at bounding box center [303, 168] width 18 height 13
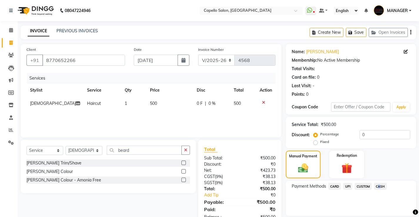
click at [378, 186] on span "CASH" at bounding box center [380, 186] width 13 height 7
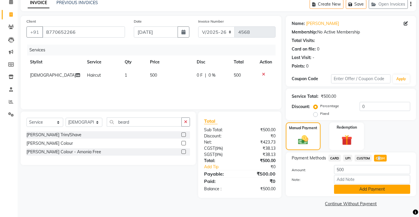
click at [383, 187] on button "Add Payment" at bounding box center [372, 189] width 76 height 9
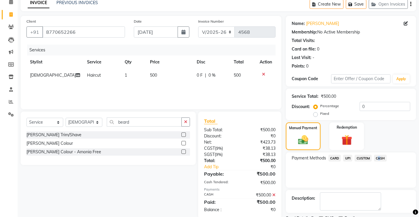
scroll to position [53, 0]
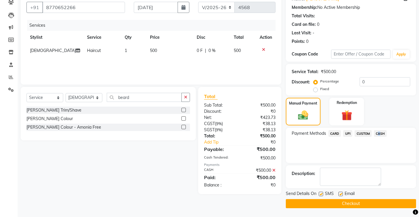
click at [380, 203] on button "Checkout" at bounding box center [351, 204] width 130 height 9
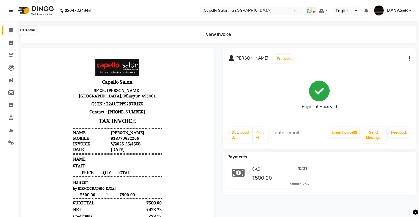
click at [11, 31] on icon at bounding box center [11, 30] width 4 height 4
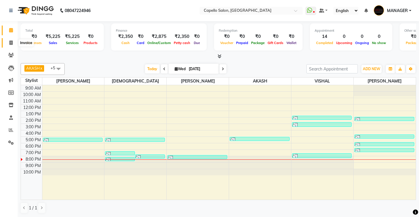
click at [10, 42] on icon at bounding box center [10, 43] width 3 height 4
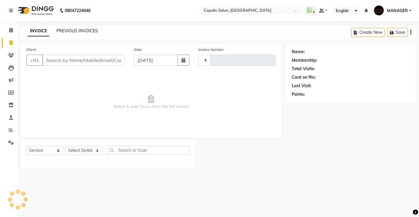
click at [69, 32] on link "PREVIOUS INVOICES" at bounding box center [76, 30] width 41 height 5
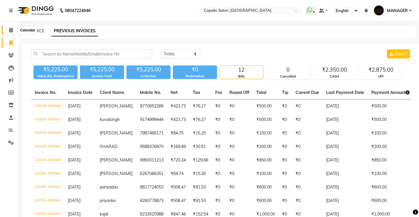
click at [11, 32] on icon at bounding box center [11, 30] width 4 height 4
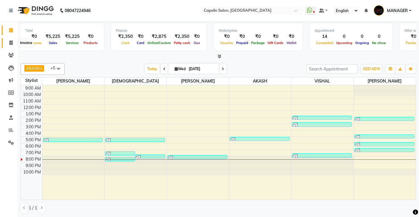
click at [11, 43] on icon at bounding box center [10, 43] width 3 height 4
select select "service"
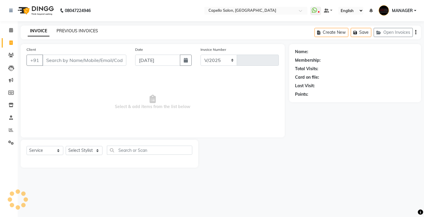
select select "857"
type input "4569"
click at [61, 33] on link "PREVIOUS INVOICES" at bounding box center [76, 30] width 41 height 5
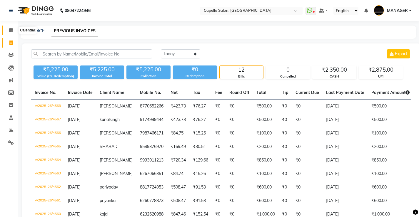
click at [11, 27] on span at bounding box center [11, 30] width 10 height 7
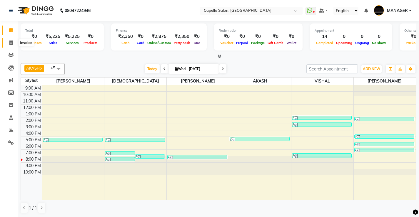
click at [9, 44] on span at bounding box center [11, 43] width 10 height 7
select select "service"
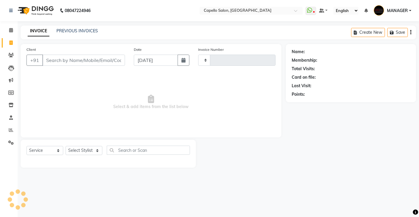
type input "4569"
select select "857"
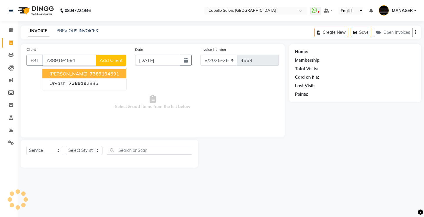
type input "7389194591"
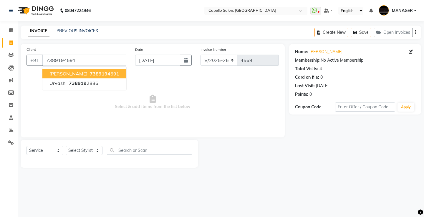
click at [260, 103] on span "Select & add items from the list below" at bounding box center [152, 102] width 252 height 59
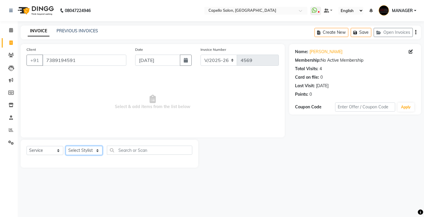
click at [93, 153] on select "Select Stylist ADMIN AKASH ANJALI [PERSON_NAME] [PERSON_NAME] MANAGER [PERSON_N…" at bounding box center [84, 150] width 37 height 9
select select "14732"
click at [66, 146] on select "Select Stylist ADMIN AKASH ANJALI [PERSON_NAME] [PERSON_NAME] MANAGER [PERSON_N…" at bounding box center [84, 150] width 37 height 9
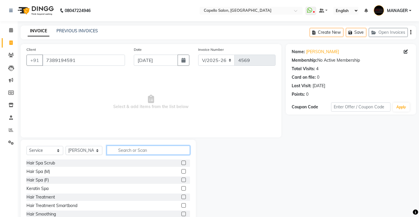
click at [151, 149] on input "text" at bounding box center [148, 150] width 83 height 9
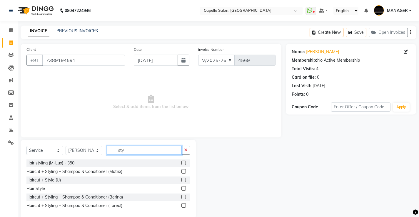
type input "sty"
click at [185, 172] on label at bounding box center [184, 171] width 4 height 4
click at [185, 172] on input "checkbox" at bounding box center [184, 172] width 4 height 4
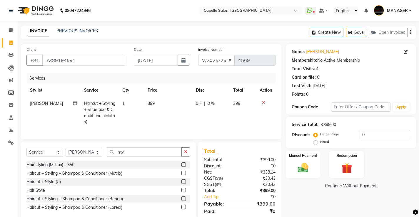
checkbox input "false"
click at [151, 105] on span "399" at bounding box center [151, 103] width 7 height 5
select select "14732"
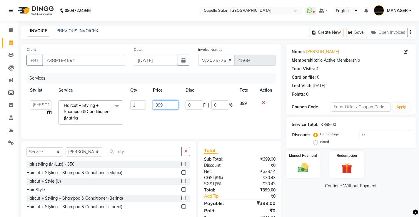
drag, startPoint x: 169, startPoint y: 105, endPoint x: 0, endPoint y: 134, distance: 171.1
click at [0, 129] on app-home "08047224946 Select Location × Capello Salon, Bilaspur WhatsApp Status ✕ Status:…" at bounding box center [209, 118] width 419 height 237
type input "600"
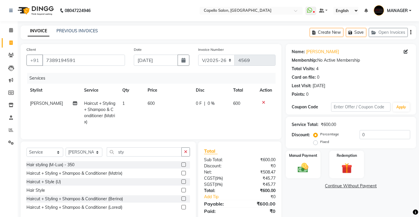
drag, startPoint x: 93, startPoint y: 143, endPoint x: 200, endPoint y: 146, distance: 107.4
click at [94, 139] on div "Client [PHONE_NUMBER] Date [DATE] Invoice Number V/2025 V/[PHONE_NUMBER] Servic…" at bounding box center [151, 91] width 261 height 95
click at [317, 159] on div "Manual Payment" at bounding box center [303, 164] width 36 height 29
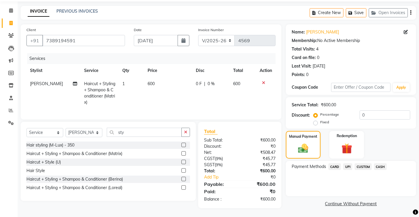
click at [350, 164] on span "UPI" at bounding box center [347, 167] width 9 height 7
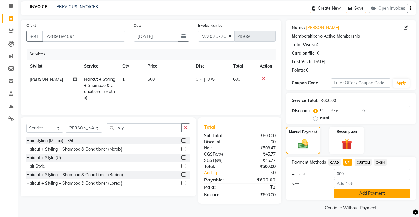
click at [347, 198] on button "Add Payment" at bounding box center [372, 193] width 76 height 9
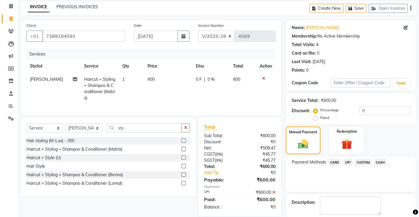
scroll to position [53, 0]
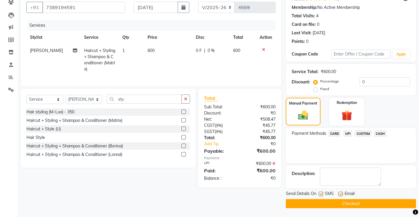
click at [342, 206] on button "Checkout" at bounding box center [351, 204] width 130 height 9
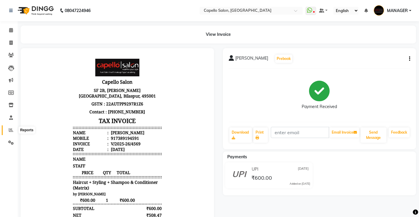
click at [11, 129] on icon at bounding box center [11, 130] width 4 height 4
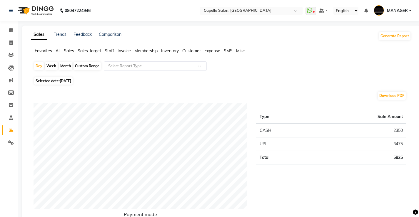
click at [70, 67] on div "Month" at bounding box center [66, 66] width 14 height 8
select select "9"
select select "2025"
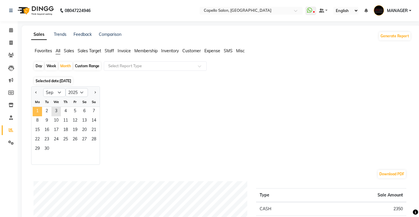
click at [38, 112] on span "1" at bounding box center [37, 111] width 9 height 9
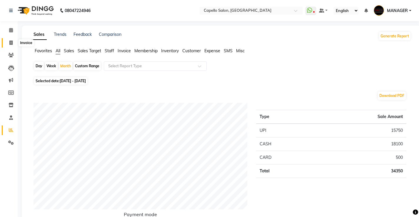
click at [12, 43] on icon at bounding box center [10, 43] width 3 height 4
select select "service"
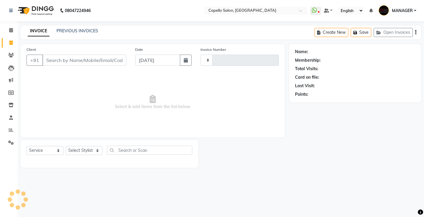
type input "4570"
select select "857"
click at [79, 60] on input "Client" at bounding box center [84, 60] width 84 height 11
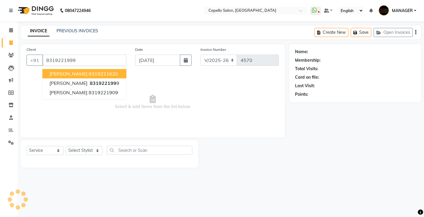
type input "8319221999"
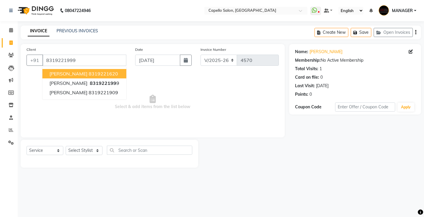
click at [203, 118] on span "Select & add items from the list below" at bounding box center [152, 102] width 252 height 59
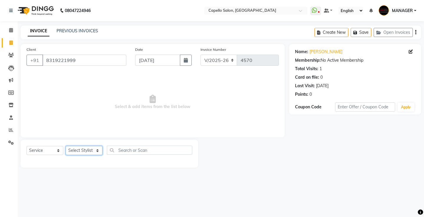
click at [93, 149] on select "Select Stylist ADMIN AKASH ANJALI [PERSON_NAME] [PERSON_NAME] MANAGER [PERSON_N…" at bounding box center [84, 150] width 37 height 9
select select "28984"
click at [66, 146] on select "Select Stylist ADMIN AKASH ANJALI [PERSON_NAME] [PERSON_NAME] MANAGER [PERSON_N…" at bounding box center [84, 150] width 37 height 9
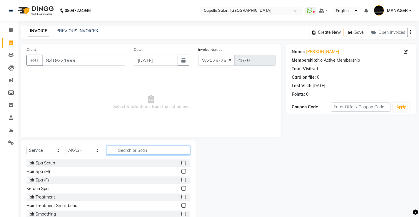
click at [141, 148] on input "text" at bounding box center [148, 150] width 83 height 9
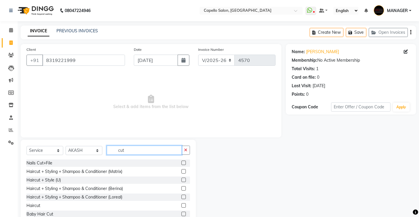
type input "cut"
click at [182, 180] on label at bounding box center [184, 180] width 4 height 4
click at [182, 180] on input "checkbox" at bounding box center [184, 181] width 4 height 4
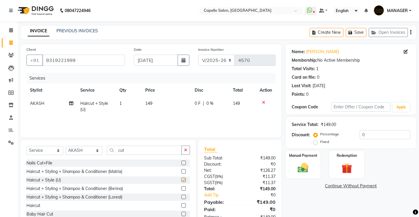
checkbox input "false"
click at [164, 101] on td "149" at bounding box center [166, 106] width 49 height 19
select select "28984"
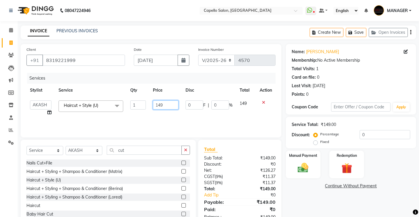
click at [166, 103] on input "149" at bounding box center [166, 105] width 26 height 9
type input "1"
type input "600"
click at [171, 121] on div "Services Stylist Service Qty Price Disc Total Action ADMIN AKASH ANJALI [PERSON…" at bounding box center [150, 102] width 249 height 59
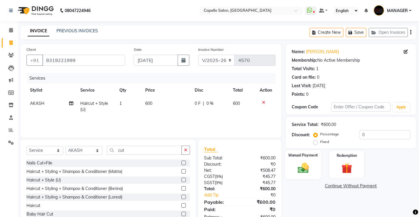
click at [300, 162] on img at bounding box center [303, 168] width 18 height 13
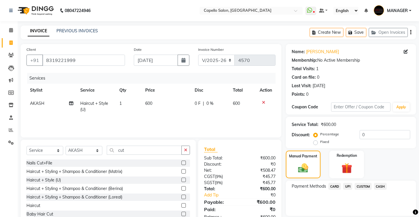
click at [381, 188] on span "CASH" at bounding box center [380, 186] width 13 height 7
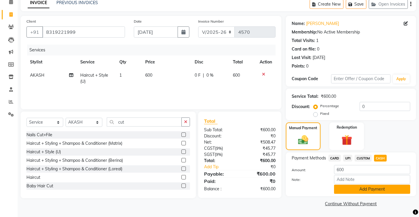
click at [380, 187] on button "Add Payment" at bounding box center [372, 189] width 76 height 9
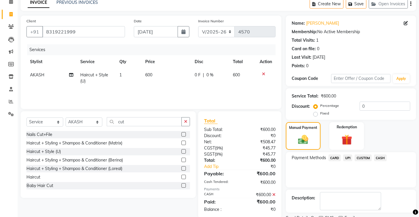
scroll to position [53, 0]
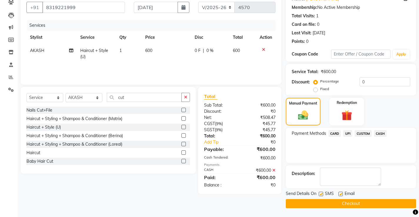
click at [356, 208] on button "Checkout" at bounding box center [351, 204] width 130 height 9
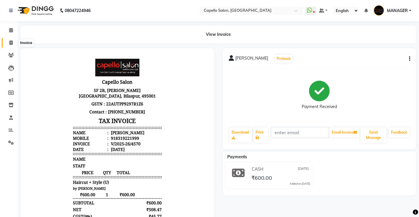
click at [9, 43] on icon at bounding box center [10, 43] width 3 height 4
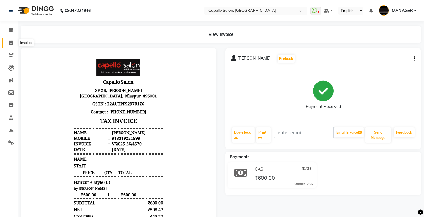
select select "service"
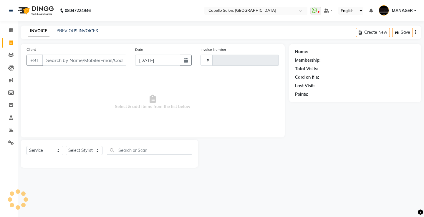
click at [66, 63] on input "Client" at bounding box center [84, 60] width 84 height 11
select select "857"
type input "4571"
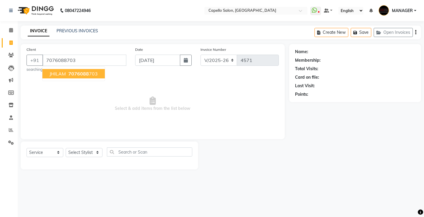
type input "7076088703"
select select "1: Object"
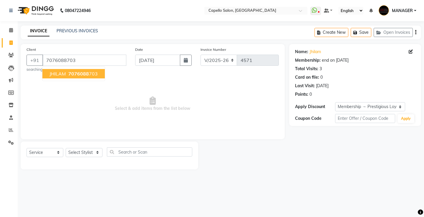
click at [121, 83] on span "Select & add items from the list below" at bounding box center [152, 104] width 252 height 59
click at [99, 153] on select "Select Stylist ADMIN AKASH ANJALI [PERSON_NAME] [PERSON_NAME] MANAGER [PERSON_N…" at bounding box center [84, 152] width 37 height 9
select select "73635"
click at [66, 148] on select "Select Stylist ADMIN AKASH ANJALI [PERSON_NAME] [PERSON_NAME] MANAGER [PERSON_N…" at bounding box center [84, 152] width 37 height 9
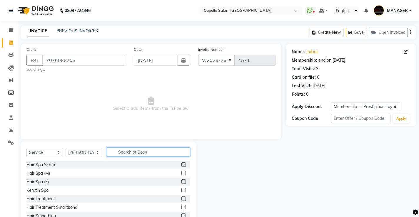
click at [126, 154] on input "text" at bounding box center [148, 152] width 83 height 9
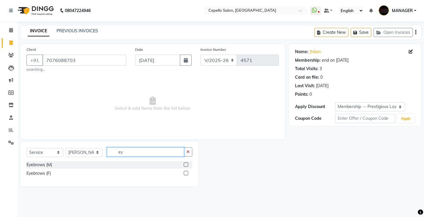
type input "ey"
click at [184, 174] on label at bounding box center [186, 173] width 4 height 4
click at [184, 174] on input "checkbox" at bounding box center [186, 174] width 4 height 4
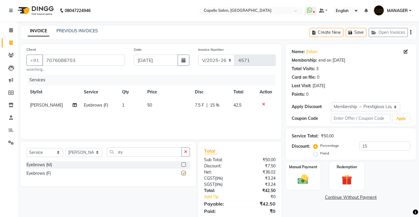
checkbox input "false"
click at [304, 185] on img at bounding box center [303, 179] width 18 height 13
click at [383, 197] on span "CASH" at bounding box center [380, 198] width 13 height 7
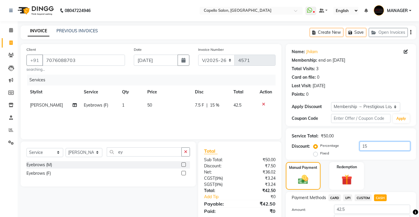
click at [372, 145] on input "15" at bounding box center [385, 146] width 51 height 9
type input "1"
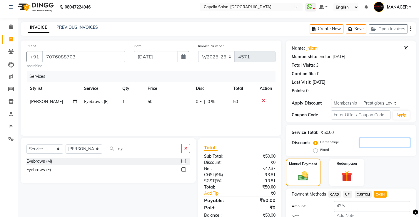
scroll to position [40, 0]
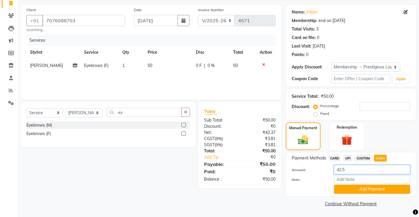
click at [358, 171] on input "42.5" at bounding box center [372, 169] width 76 height 9
type input "4"
click at [265, 66] on icon at bounding box center [263, 65] width 3 height 4
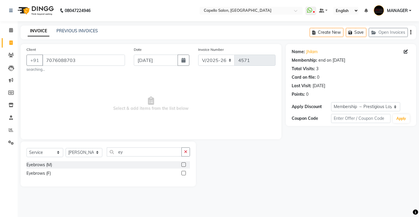
scroll to position [0, 0]
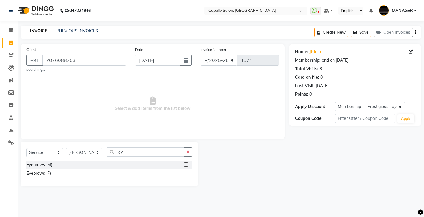
click at [185, 173] on label at bounding box center [186, 173] width 4 height 4
click at [185, 173] on input "checkbox" at bounding box center [186, 174] width 4 height 4
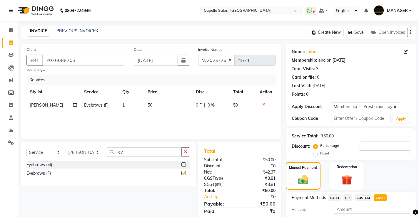
checkbox input "false"
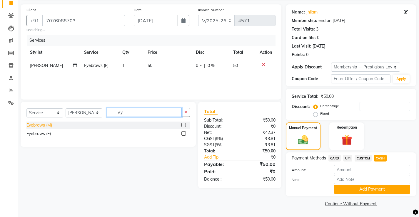
drag, startPoint x: 131, startPoint y: 114, endPoint x: 34, endPoint y: 125, distance: 97.1
click at [34, 125] on div "Select Service Product Membership Package Voucher Prepaid Gift Card Select Styl…" at bounding box center [108, 124] width 175 height 45
click at [353, 157] on div "CUSTOM" at bounding box center [362, 159] width 19 height 8
drag, startPoint x: 362, startPoint y: 158, endPoint x: 370, endPoint y: 158, distance: 8.8
click at [362, 158] on span "CUSTOM" at bounding box center [363, 158] width 17 height 7
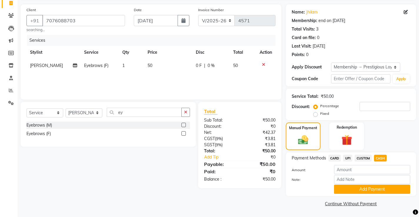
type input "50"
click at [375, 158] on span "CASH" at bounding box center [380, 158] width 13 height 7
click at [365, 187] on button "Add Payment" at bounding box center [372, 189] width 76 height 9
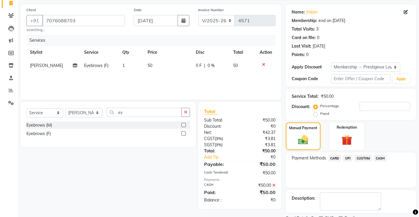
scroll to position [64, 0]
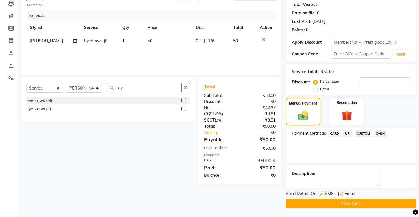
click at [370, 204] on button "Checkout" at bounding box center [351, 204] width 130 height 9
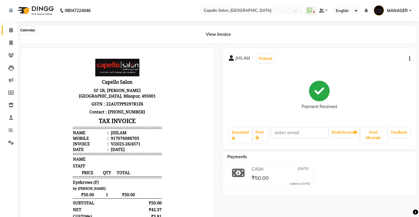
click at [15, 28] on span at bounding box center [11, 30] width 10 height 7
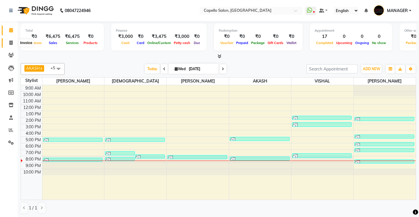
click at [12, 43] on icon at bounding box center [10, 43] width 3 height 4
select select "service"
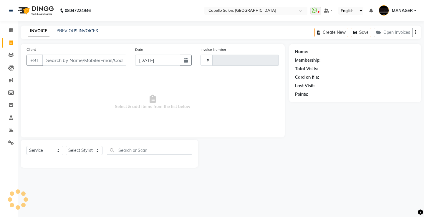
type input "4572"
select select "857"
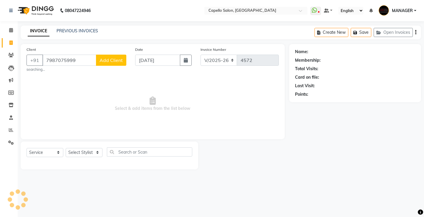
type input "7987075999"
click at [101, 61] on span "Add Client" at bounding box center [110, 60] width 23 height 6
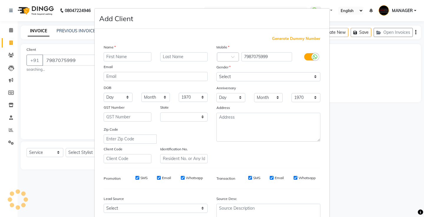
select select "7"
click at [115, 59] on input "sanshkrti" at bounding box center [128, 56] width 48 height 9
click at [116, 58] on input "sanskrti" at bounding box center [128, 56] width 48 height 9
type input "sanskriti"
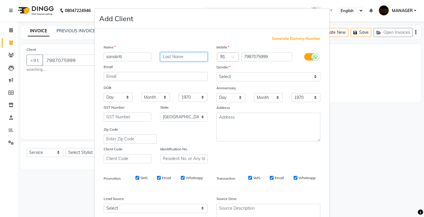
click at [181, 58] on input "text" at bounding box center [184, 56] width 48 height 9
type input "[PERSON_NAME]"
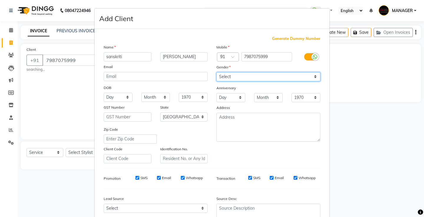
drag, startPoint x: 246, startPoint y: 73, endPoint x: 248, endPoint y: 77, distance: 3.7
click at [246, 74] on select "Select [DEMOGRAPHIC_DATA] [DEMOGRAPHIC_DATA] Other Prefer Not To Say" at bounding box center [268, 76] width 104 height 9
select select "[DEMOGRAPHIC_DATA]"
click at [216, 72] on select "Select [DEMOGRAPHIC_DATA] [DEMOGRAPHIC_DATA] Other Prefer Not To Say" at bounding box center [268, 76] width 104 height 9
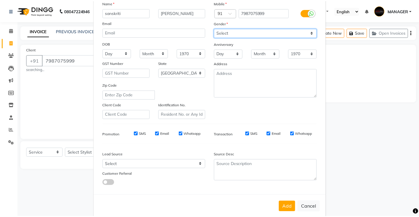
scroll to position [54, 0]
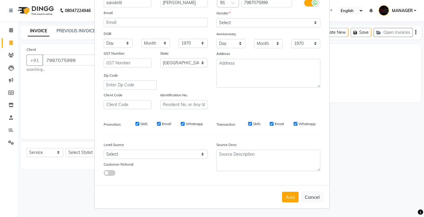
click at [295, 192] on button "Add" at bounding box center [290, 197] width 16 height 11
select select
select select "null"
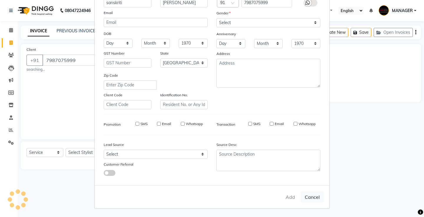
select select
checkbox input "false"
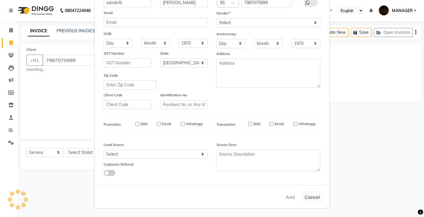
checkbox input "false"
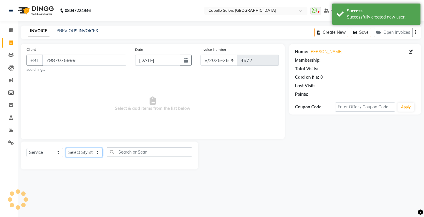
click at [78, 150] on select "Select Stylist ADMIN AKASH ANJALI [PERSON_NAME] [PERSON_NAME] MANAGER [PERSON_N…" at bounding box center [84, 152] width 37 height 9
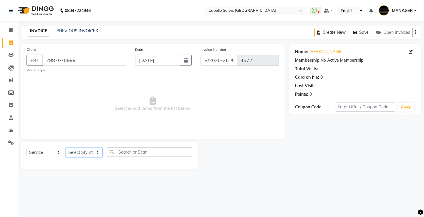
select select "26586"
click at [66, 148] on select "Select Stylist ADMIN AKASH ANJALI [PERSON_NAME] [PERSON_NAME] MANAGER [PERSON_N…" at bounding box center [84, 152] width 37 height 9
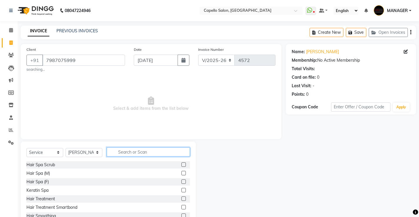
click at [141, 149] on input "text" at bounding box center [148, 152] width 83 height 9
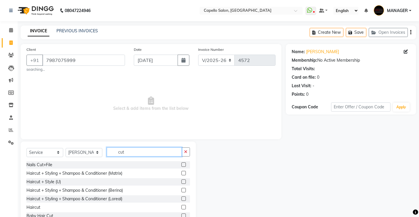
type input "cut"
click at [182, 209] on label at bounding box center [184, 207] width 4 height 4
click at [182, 209] on input "checkbox" at bounding box center [184, 208] width 4 height 4
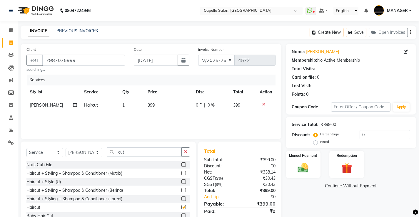
checkbox input "false"
click at [155, 107] on td "399" at bounding box center [168, 105] width 48 height 13
select select "26586"
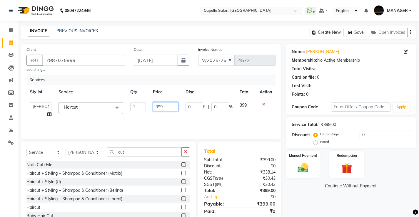
drag, startPoint x: 169, startPoint y: 105, endPoint x: 57, endPoint y: 140, distance: 117.4
click at [83, 120] on tr "ADMIN AKASH ANJALI [PERSON_NAME] [PERSON_NAME] MANAGER [PERSON_NAME] [PERSON_NA…" at bounding box center [150, 110] width 249 height 22
type input "500"
click at [127, 124] on div "Services Stylist Service Qty Price Disc Total Action ADMIN AKASH ANJALI [PERSON…" at bounding box center [150, 104] width 249 height 59
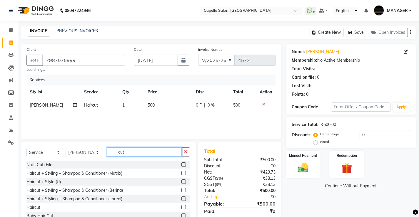
drag, startPoint x: 134, startPoint y: 152, endPoint x: 102, endPoint y: 155, distance: 32.0
click at [102, 155] on div "Select Service Product Membership Package Voucher Prepaid Gift Card Select Styl…" at bounding box center [108, 155] width 164 height 14
click at [87, 152] on select "Select Stylist ADMIN AKASH ANJALI [PERSON_NAME] [PERSON_NAME] MANAGER [PERSON_N…" at bounding box center [84, 152] width 37 height 9
click at [66, 148] on select "Select Stylist ADMIN AKASH ANJALI [PERSON_NAME] [PERSON_NAME] MANAGER [PERSON_N…" at bounding box center [84, 152] width 37 height 9
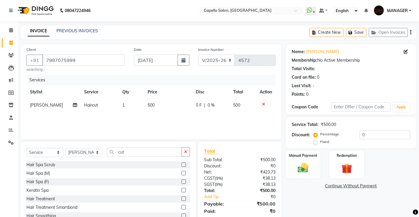
click at [79, 159] on div "Select Service Product Membership Package Voucher Prepaid Gift Card Select Styl…" at bounding box center [108, 155] width 164 height 14
click at [82, 153] on select "Select Stylist ADMIN AKASH ANJALI [PERSON_NAME] [PERSON_NAME] MANAGER [PERSON_N…" at bounding box center [84, 152] width 37 height 9
select select "73635"
click at [66, 148] on select "Select Stylist ADMIN AKASH ANJALI [PERSON_NAME] [PERSON_NAME] MANAGER [PERSON_N…" at bounding box center [84, 152] width 37 height 9
drag, startPoint x: 134, startPoint y: 152, endPoint x: 82, endPoint y: 159, distance: 52.9
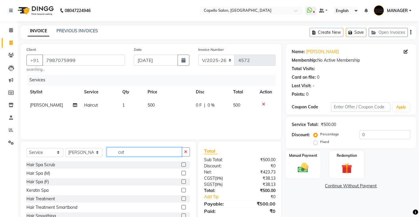
click at [82, 159] on div "Select Service Product Membership Package Voucher Prepaid Gift Card Select Styl…" at bounding box center [108, 155] width 164 height 14
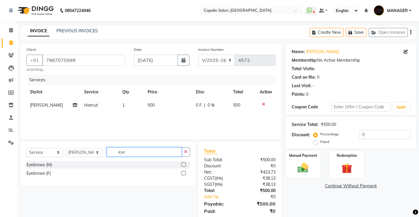
type input "eye"
click at [182, 174] on label at bounding box center [184, 173] width 4 height 4
click at [182, 174] on input "checkbox" at bounding box center [184, 174] width 4 height 4
checkbox input "false"
drag, startPoint x: 144, startPoint y: 151, endPoint x: 0, endPoint y: 153, distance: 144.5
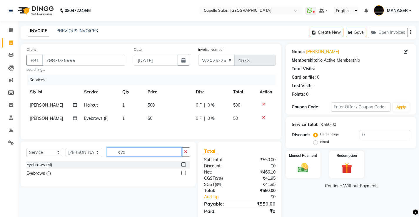
click at [0, 153] on app-home "08047224946 Select Location × Capello Salon, Bilaspur WhatsApp Status ✕ Status:…" at bounding box center [209, 118] width 419 height 237
type input "upp"
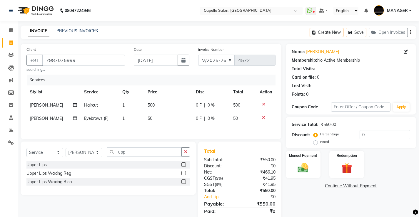
click at [183, 165] on label at bounding box center [184, 165] width 4 height 4
click at [183, 165] on input "checkbox" at bounding box center [184, 165] width 4 height 4
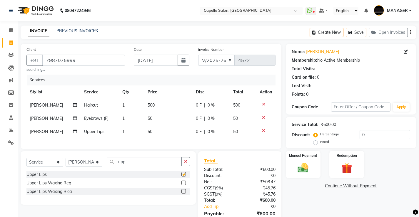
checkbox input "false"
drag, startPoint x: 142, startPoint y: 168, endPoint x: 40, endPoint y: 162, distance: 101.4
click at [40, 162] on div "Select Service Product Membership Package Voucher Prepaid Gift Card Select Styl…" at bounding box center [108, 164] width 164 height 14
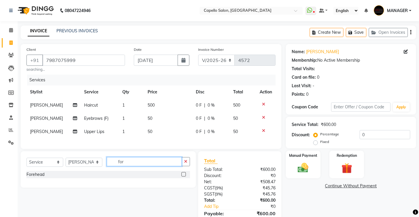
type input "for"
click at [183, 177] on label at bounding box center [184, 174] width 4 height 4
click at [183, 177] on input "checkbox" at bounding box center [184, 175] width 4 height 4
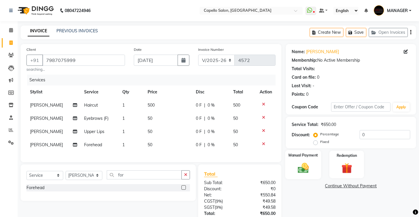
scroll to position [47, 0]
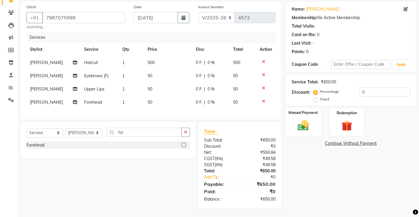
click at [307, 128] on div "Manual Payment" at bounding box center [303, 122] width 36 height 29
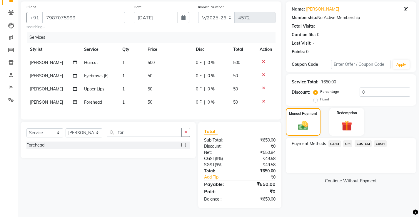
click at [378, 142] on span "CASH" at bounding box center [380, 144] width 13 height 7
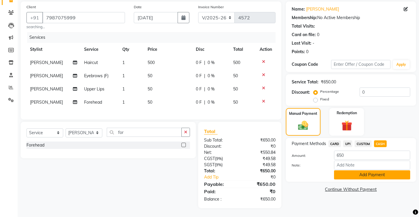
click at [372, 173] on button "Add Payment" at bounding box center [372, 175] width 76 height 9
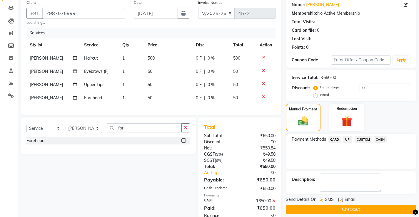
scroll to position [68, 0]
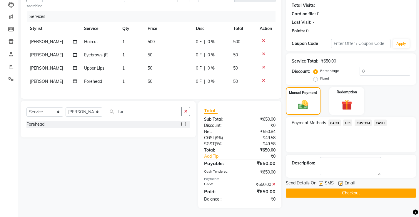
click at [363, 189] on button "Checkout" at bounding box center [351, 193] width 130 height 9
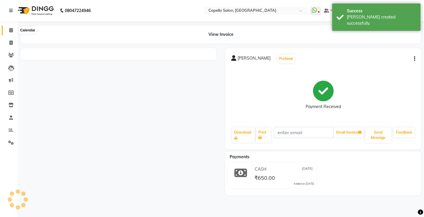
click at [9, 32] on span at bounding box center [11, 30] width 10 height 7
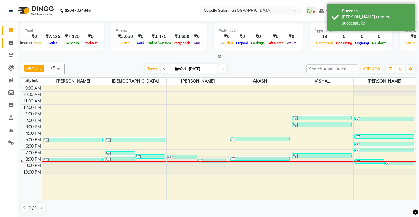
click at [10, 46] on span at bounding box center [11, 43] width 10 height 7
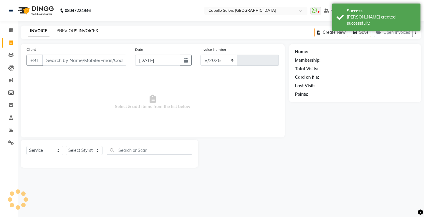
click at [89, 32] on link "PREVIOUS INVOICES" at bounding box center [76, 30] width 41 height 5
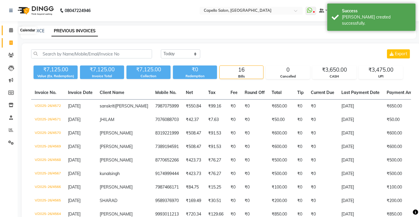
click at [13, 29] on icon at bounding box center [11, 30] width 4 height 4
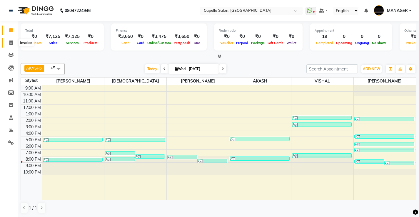
click at [11, 44] on icon at bounding box center [10, 43] width 3 height 4
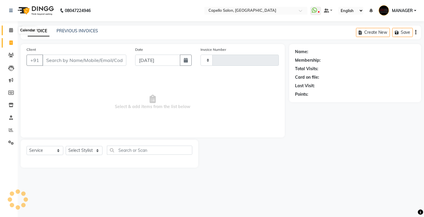
click at [10, 32] on span at bounding box center [11, 30] width 10 height 7
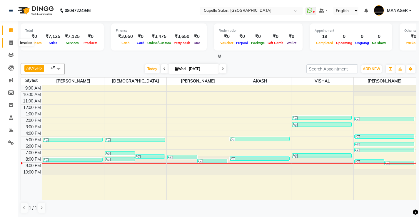
click at [11, 44] on icon at bounding box center [10, 43] width 3 height 4
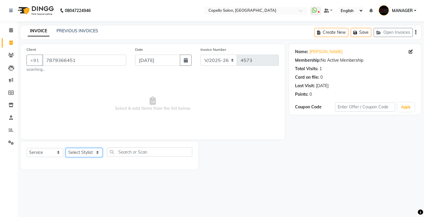
click at [86, 149] on select "Select Stylist ADMIN AKASH ANJALI [PERSON_NAME] [PERSON_NAME] MANAGER [PERSON_N…" at bounding box center [84, 152] width 37 height 9
click at [66, 148] on select "Select Stylist ADMIN AKASH ANJALI [PERSON_NAME] [PERSON_NAME] MANAGER [PERSON_N…" at bounding box center [84, 152] width 37 height 9
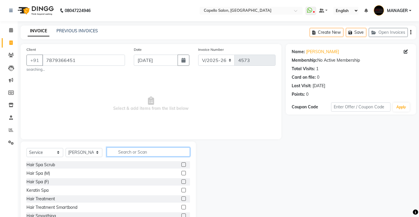
click at [167, 153] on input "text" at bounding box center [148, 152] width 83 height 9
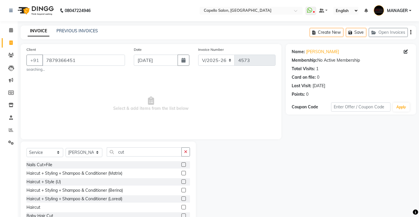
click at [182, 210] on label at bounding box center [184, 207] width 4 height 4
click at [182, 210] on input "checkbox" at bounding box center [184, 208] width 4 height 4
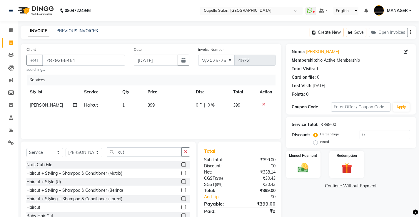
click at [157, 105] on td "399" at bounding box center [168, 105] width 48 height 13
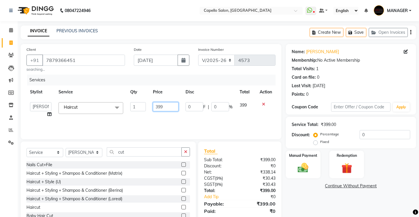
drag, startPoint x: 137, startPoint y: 113, endPoint x: 134, endPoint y: 116, distance: 3.7
click at [134, 114] on tr "ADMIN AKASH ANJALI [PERSON_NAME] [PERSON_NAME] MANAGER [PERSON_NAME] [PERSON_NA…" at bounding box center [150, 110] width 249 height 22
click at [135, 116] on div "Services Stylist Service Qty Price Disc Total Action ADMIN AKASH ANJALI [PERSON…" at bounding box center [150, 104] width 249 height 59
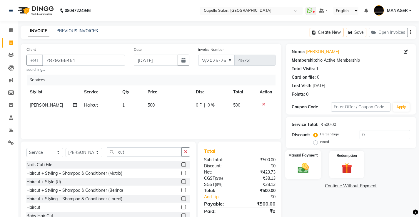
click at [315, 166] on div "Manual Payment" at bounding box center [303, 164] width 36 height 29
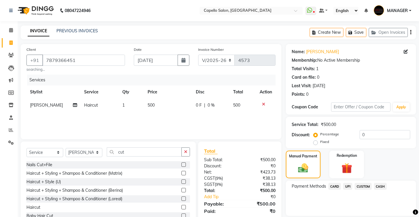
scroll to position [20, 0]
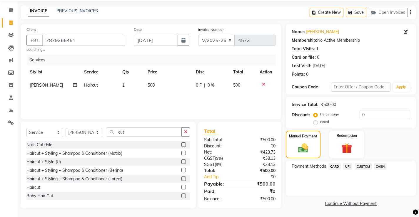
click at [381, 168] on span "CASH" at bounding box center [380, 166] width 13 height 7
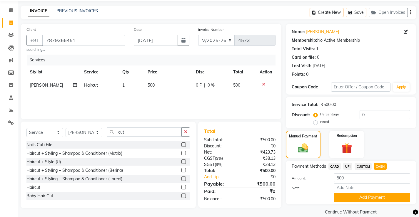
click at [373, 196] on button "Add Payment" at bounding box center [372, 197] width 76 height 9
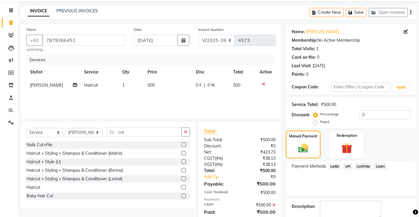
scroll to position [53, 0]
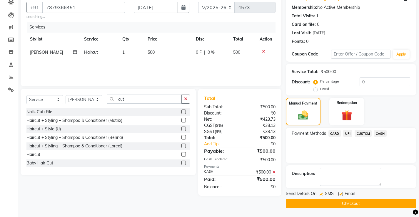
click at [375, 198] on div "Send Details On SMS Email" at bounding box center [351, 194] width 130 height 7
click at [374, 202] on button "Checkout" at bounding box center [351, 204] width 130 height 9
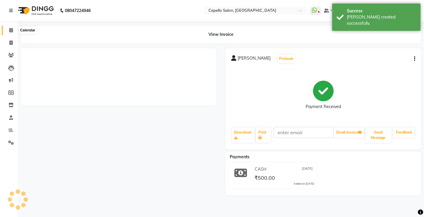
click at [10, 32] on icon at bounding box center [11, 30] width 4 height 4
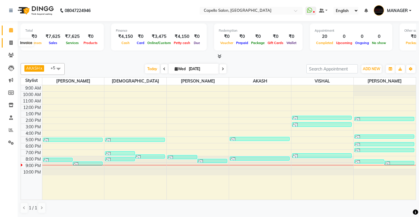
click at [12, 43] on icon at bounding box center [10, 43] width 3 height 4
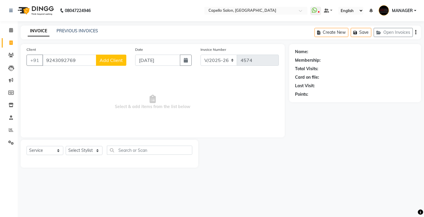
click at [113, 62] on span "Add Client" at bounding box center [110, 60] width 23 height 6
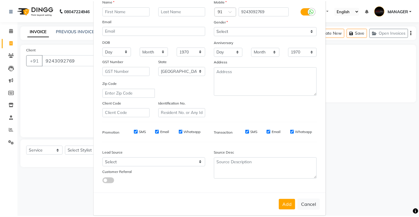
scroll to position [54, 0]
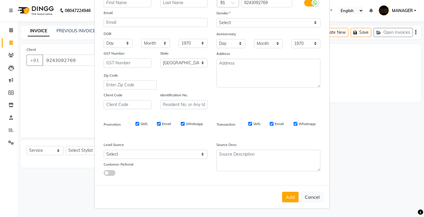
drag, startPoint x: 314, startPoint y: 198, endPoint x: 301, endPoint y: 192, distance: 14.3
click at [314, 199] on button "Cancel" at bounding box center [312, 197] width 23 height 11
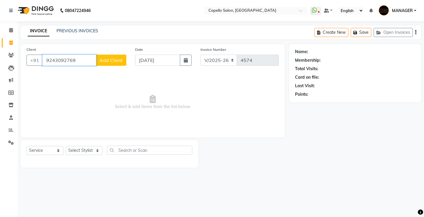
drag, startPoint x: 86, startPoint y: 62, endPoint x: 0, endPoint y: 46, distance: 87.7
click at [0, 45] on app-home "08047224946 Select Location × Capello Salon, Bilaspur WhatsApp Status ✕ Status:…" at bounding box center [212, 88] width 424 height 177
click at [78, 127] on span "Select & add items from the list below" at bounding box center [152, 102] width 252 height 59
drag, startPoint x: 77, startPoint y: 59, endPoint x: 0, endPoint y: 68, distance: 77.4
click at [0, 68] on app-home "08047224946 Select Location × Capello Salon, Bilaspur WhatsApp Status ✕ Status:…" at bounding box center [212, 88] width 424 height 177
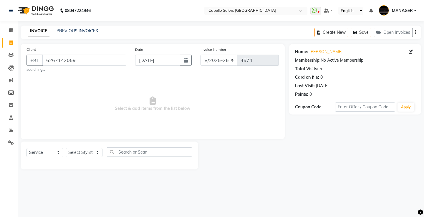
click at [92, 110] on span "Select & add items from the list below" at bounding box center [152, 104] width 252 height 59
click at [94, 154] on select "Select Stylist ADMIN AKASH ANJALI [PERSON_NAME] [PERSON_NAME] MANAGER [PERSON_N…" at bounding box center [84, 152] width 37 height 9
click at [66, 148] on select "Select Stylist ADMIN AKASH ANJALI [PERSON_NAME] [PERSON_NAME] MANAGER [PERSON_N…" at bounding box center [84, 152] width 37 height 9
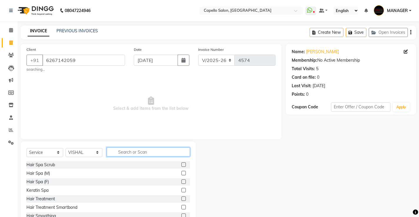
click at [176, 148] on input "text" at bounding box center [148, 152] width 83 height 9
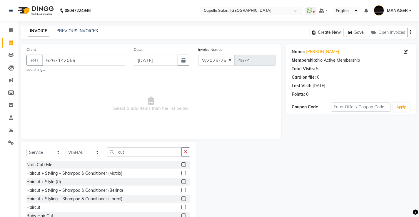
click at [182, 205] on label at bounding box center [184, 207] width 4 height 4
click at [182, 206] on input "checkbox" at bounding box center [184, 208] width 4 height 4
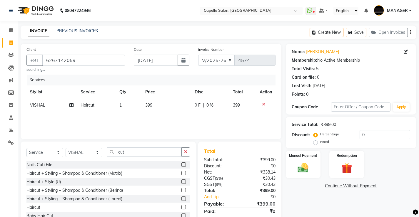
click at [147, 103] on span "399" at bounding box center [148, 105] width 7 height 5
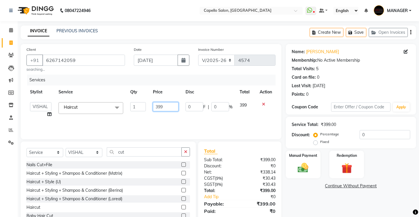
drag, startPoint x: 166, startPoint y: 107, endPoint x: 78, endPoint y: 97, distance: 88.4
click at [78, 97] on table "Stylist Service Qty Price Disc Total Action ADMIN AKASH ANJALI [PERSON_NAME] [P…" at bounding box center [150, 104] width 249 height 36
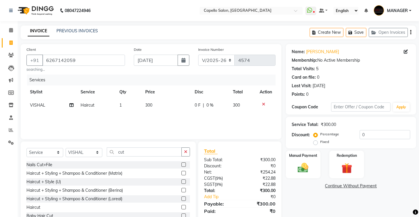
click at [80, 98] on th "Service" at bounding box center [96, 92] width 39 height 13
click at [298, 159] on div "Manual Payment" at bounding box center [303, 164] width 36 height 29
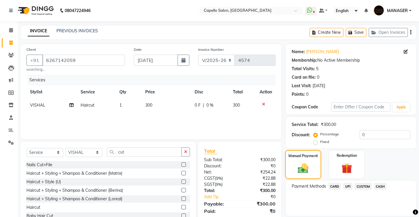
scroll to position [20, 0]
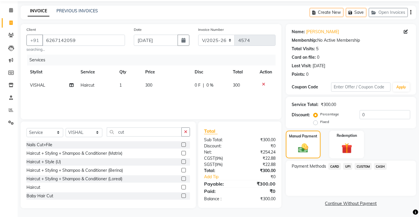
click at [383, 170] on span "CASH" at bounding box center [380, 166] width 13 height 7
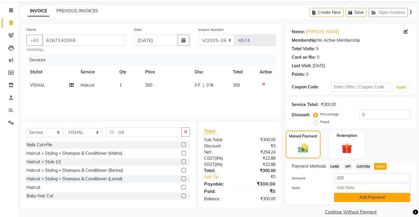
click at [381, 200] on button "Add Payment" at bounding box center [372, 197] width 76 height 9
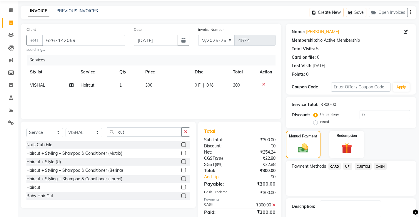
scroll to position [53, 0]
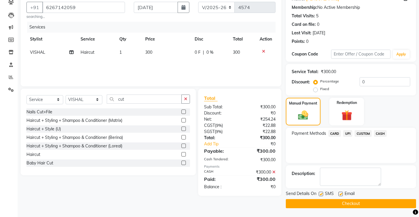
click at [319, 200] on button "Checkout" at bounding box center [351, 204] width 130 height 9
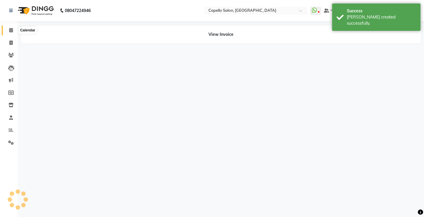
click at [11, 32] on icon at bounding box center [11, 30] width 4 height 4
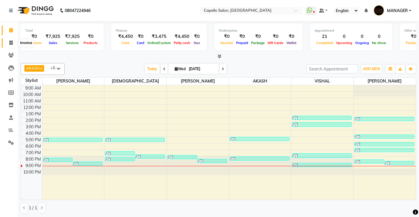
click at [13, 44] on span at bounding box center [11, 43] width 10 height 7
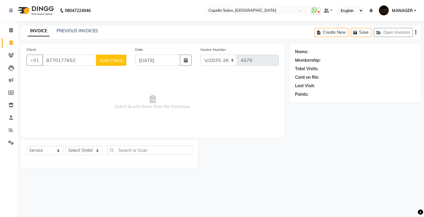
click at [120, 62] on span "Add Client" at bounding box center [110, 60] width 23 height 6
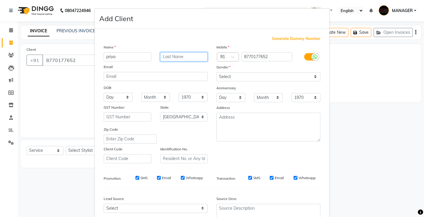
click at [164, 56] on input "text" at bounding box center [184, 56] width 48 height 9
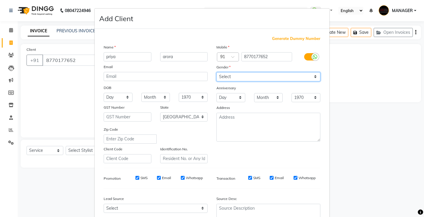
click at [252, 79] on select "Select [DEMOGRAPHIC_DATA] [DEMOGRAPHIC_DATA] Other Prefer Not To Say" at bounding box center [268, 76] width 104 height 9
click at [216, 72] on select "Select [DEMOGRAPHIC_DATA] [DEMOGRAPHIC_DATA] Other Prefer Not To Say" at bounding box center [268, 76] width 104 height 9
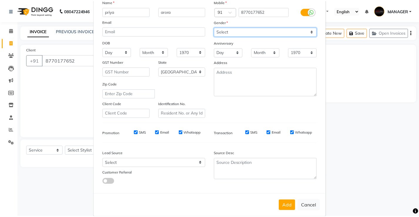
scroll to position [54, 0]
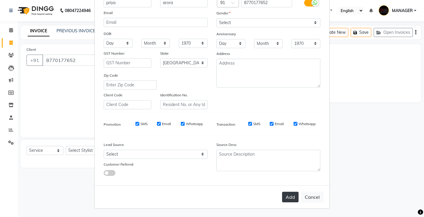
click at [284, 197] on button "Add" at bounding box center [290, 197] width 16 height 11
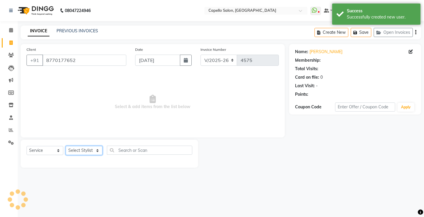
click at [76, 149] on select "Select Stylist ADMIN AKASH ANJALI [PERSON_NAME] [PERSON_NAME] MANAGER [PERSON_N…" at bounding box center [84, 150] width 37 height 9
click at [66, 146] on select "Select Stylist ADMIN AKASH ANJALI [PERSON_NAME] [PERSON_NAME] MANAGER [PERSON_N…" at bounding box center [84, 150] width 37 height 9
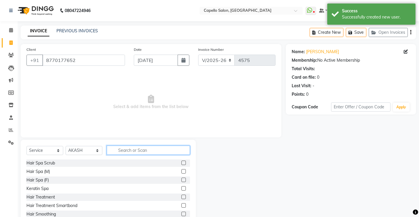
click at [119, 154] on input "text" at bounding box center [148, 150] width 83 height 9
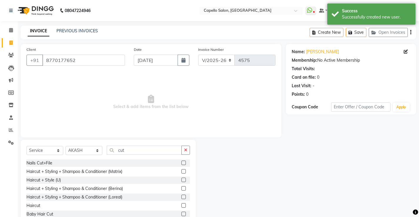
drag, startPoint x: 181, startPoint y: 179, endPoint x: 170, endPoint y: 146, distance: 34.3
click at [182, 179] on label at bounding box center [184, 180] width 4 height 4
click at [182, 179] on input "checkbox" at bounding box center [184, 181] width 4 height 4
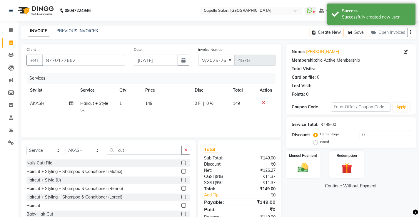
click at [151, 96] on th "Price" at bounding box center [166, 90] width 49 height 13
click at [157, 101] on td "149" at bounding box center [166, 106] width 49 height 19
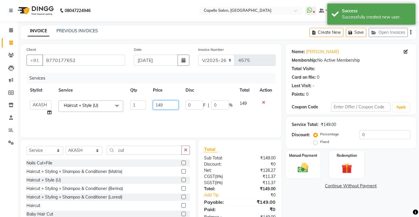
drag, startPoint x: 165, startPoint y: 104, endPoint x: 0, endPoint y: 91, distance: 165.2
click at [0, 92] on app-home "08047224946 Select Location × Capello Salon, Bilaspur WhatsApp Status ✕ Status:…" at bounding box center [209, 118] width 419 height 236
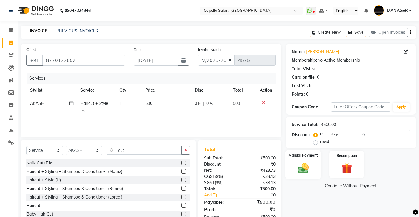
click at [299, 173] on img at bounding box center [303, 168] width 18 height 13
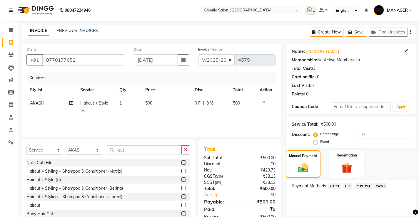
scroll to position [20, 0]
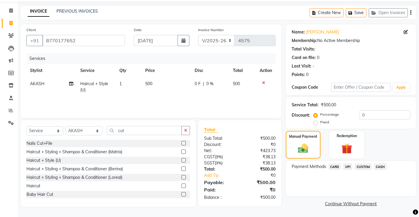
click at [384, 169] on span "CASH" at bounding box center [380, 167] width 13 height 7
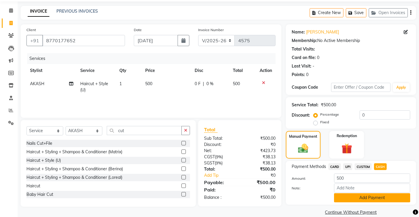
click at [367, 196] on button "Add Payment" at bounding box center [372, 198] width 76 height 9
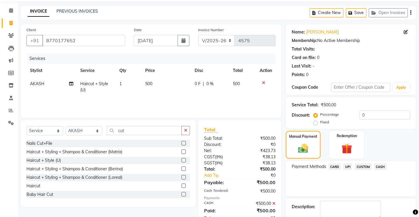
scroll to position [53, 0]
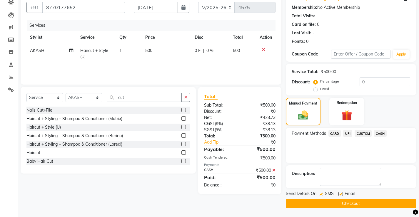
click at [308, 208] on button "Checkout" at bounding box center [351, 204] width 130 height 9
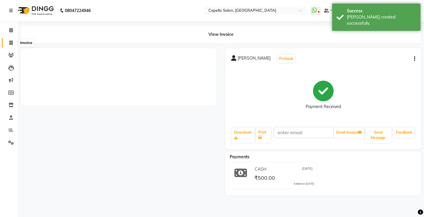
click at [9, 41] on icon at bounding box center [10, 43] width 3 height 4
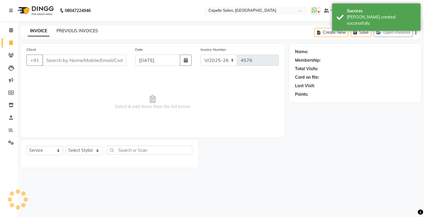
click at [76, 30] on link "PREVIOUS INVOICES" at bounding box center [76, 30] width 41 height 5
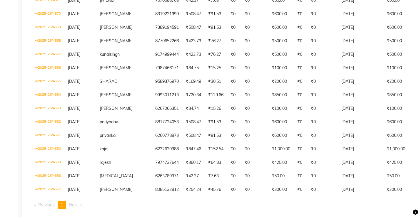
scroll to position [177, 0]
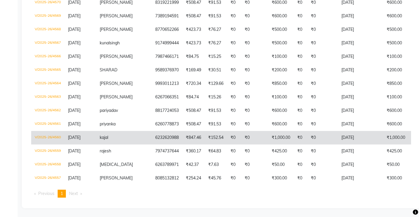
click at [43, 142] on td "V/2025-26/4560" at bounding box center [47, 138] width 33 height 14
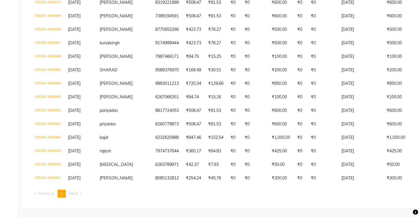
scroll to position [0, 0]
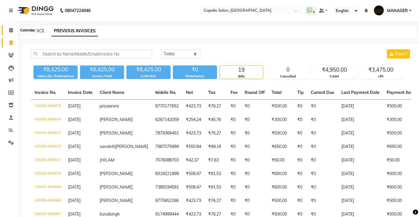
click at [10, 32] on span at bounding box center [11, 30] width 10 height 7
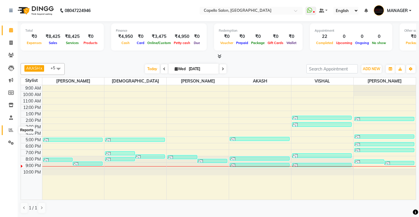
click at [9, 129] on icon at bounding box center [11, 130] width 4 height 4
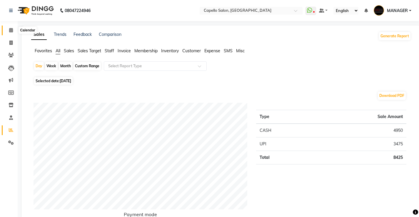
click at [10, 30] on icon at bounding box center [11, 30] width 4 height 4
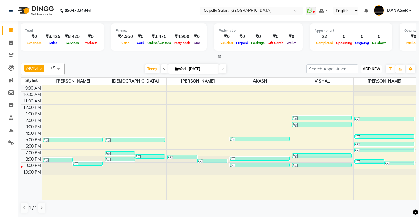
click at [370, 67] on span "ADD NEW" at bounding box center [371, 69] width 17 height 4
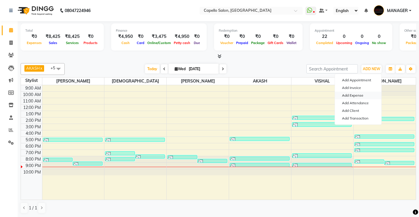
click at [353, 96] on link "Add Expense" at bounding box center [358, 96] width 46 height 8
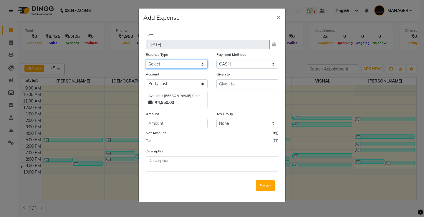
click at [157, 65] on select "Select Advance Salary Annual Lift Maintenance Charges BUILDING MAINTANANCE EXP …" at bounding box center [177, 64] width 62 height 9
click at [146, 60] on select "Select Advance Salary Annual Lift Maintenance Charges BUILDING MAINTANANCE EXP …" at bounding box center [177, 64] width 62 height 9
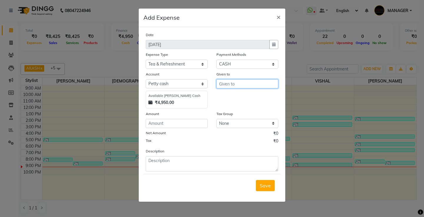
click at [240, 87] on input "text" at bounding box center [247, 83] width 62 height 9
click at [239, 95] on ngb-highlight "AD MIN" at bounding box center [232, 97] width 16 height 6
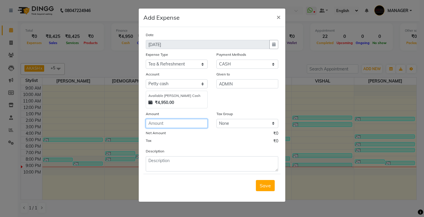
click at [181, 126] on input "number" at bounding box center [177, 123] width 62 height 9
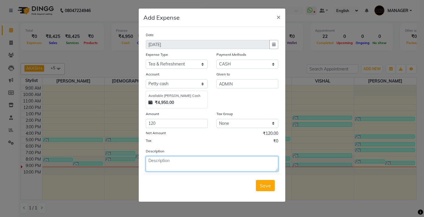
click at [179, 162] on textarea at bounding box center [212, 164] width 132 height 15
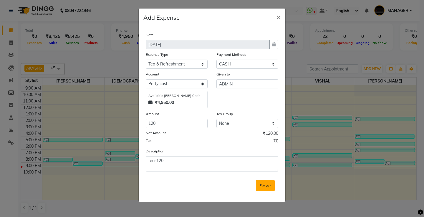
click at [270, 188] on span "Save" at bounding box center [265, 186] width 11 height 6
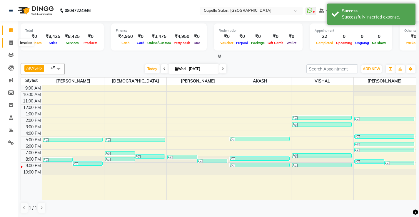
click at [8, 40] on span at bounding box center [11, 43] width 10 height 7
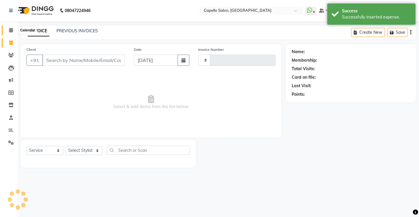
click at [9, 29] on icon at bounding box center [11, 30] width 4 height 4
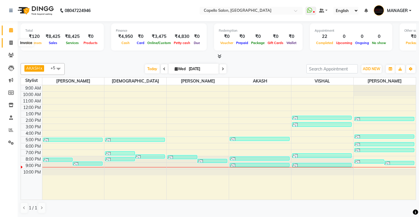
click at [10, 45] on span at bounding box center [11, 43] width 10 height 7
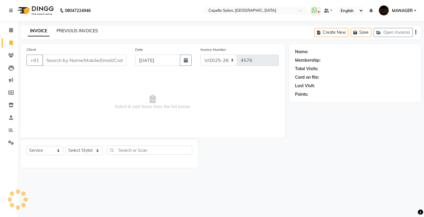
click at [72, 32] on link "PREVIOUS INVOICES" at bounding box center [76, 30] width 41 height 5
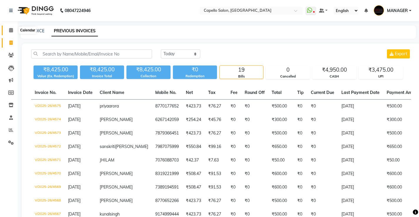
click at [12, 31] on icon at bounding box center [11, 30] width 4 height 4
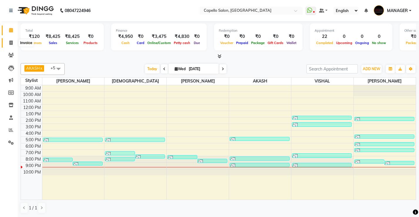
click at [11, 44] on icon at bounding box center [10, 43] width 3 height 4
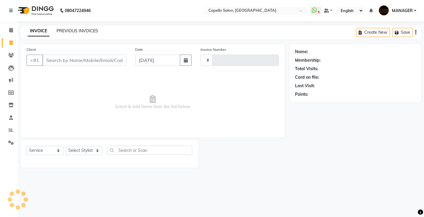
click at [79, 31] on link "PREVIOUS INVOICES" at bounding box center [76, 30] width 41 height 5
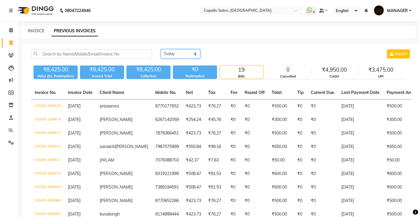
click at [181, 55] on select "[DATE] [DATE] Custom Range" at bounding box center [180, 53] width 39 height 9
click at [179, 84] on div "[DATE] [DATE] Custom Range Export ₹8,425.00 Value (Ex. Redemption) ₹8,425.00 In…" at bounding box center [221, 212] width 399 height 337
click at [193, 56] on select "[DATE] [DATE] Custom Range" at bounding box center [180, 53] width 39 height 9
click at [161, 49] on select "[DATE] [DATE] Custom Range" at bounding box center [180, 53] width 39 height 9
click at [237, 54] on input "[DATE]" at bounding box center [228, 54] width 41 height 8
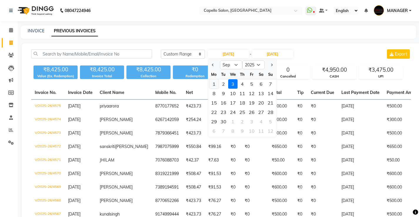
click at [217, 86] on div "1" at bounding box center [214, 83] width 9 height 9
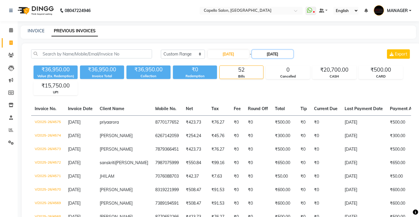
click at [287, 51] on input "[DATE]" at bounding box center [272, 54] width 41 height 8
